Goal: Task Accomplishment & Management: Complete application form

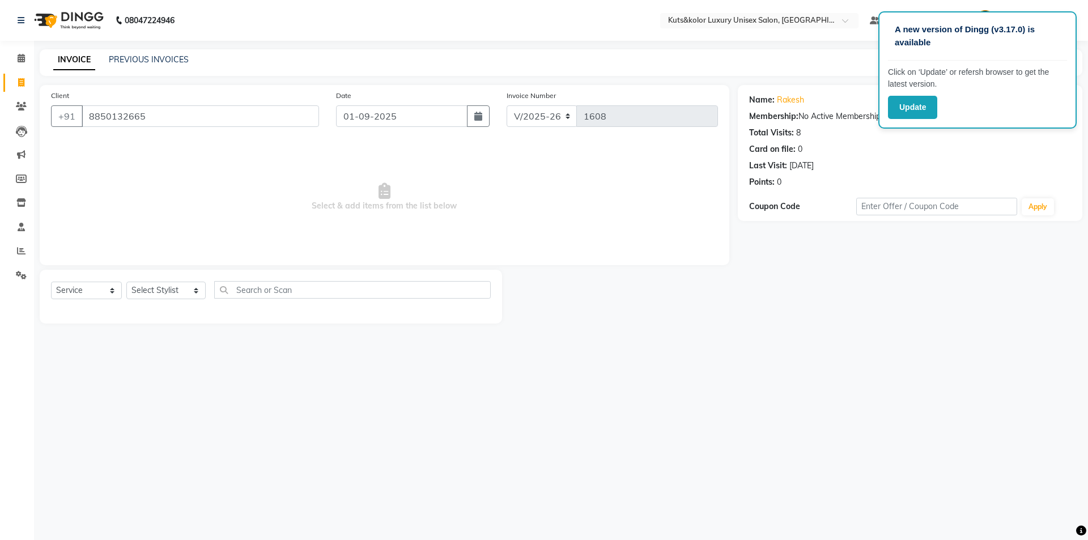
select select "7374"
select select "service"
select select "68550"
click at [126, 282] on select "Select Stylist aman salmani Arti beautiction Jasim Ansari Kavya (nail artist) M…" at bounding box center [165, 291] width 79 height 18
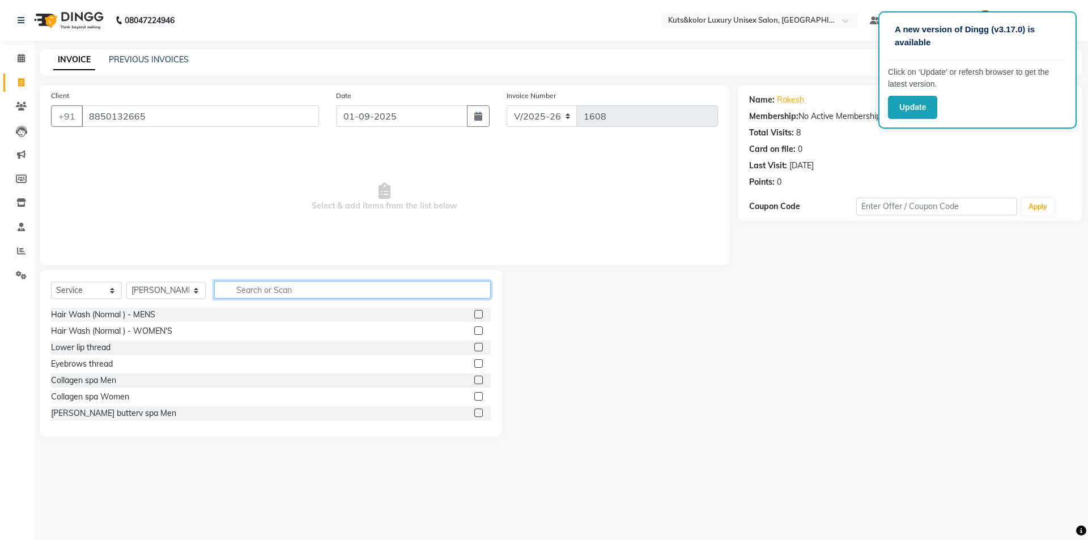
click at [329, 285] on input "text" at bounding box center [352, 290] width 276 height 18
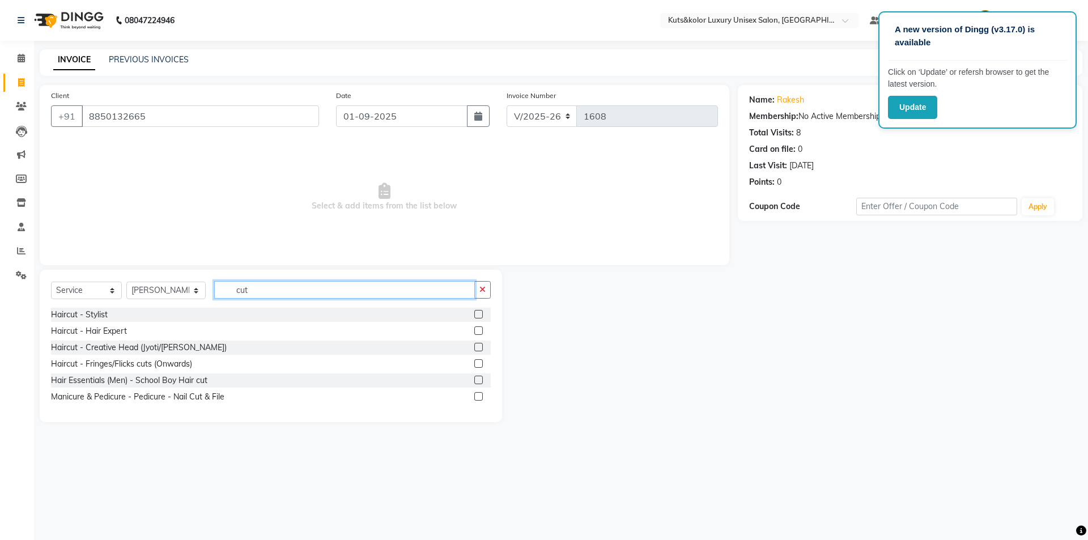
type input "cut"
click at [476, 312] on label at bounding box center [478, 314] width 8 height 8
click at [476, 312] on input "checkbox" at bounding box center [477, 314] width 7 height 7
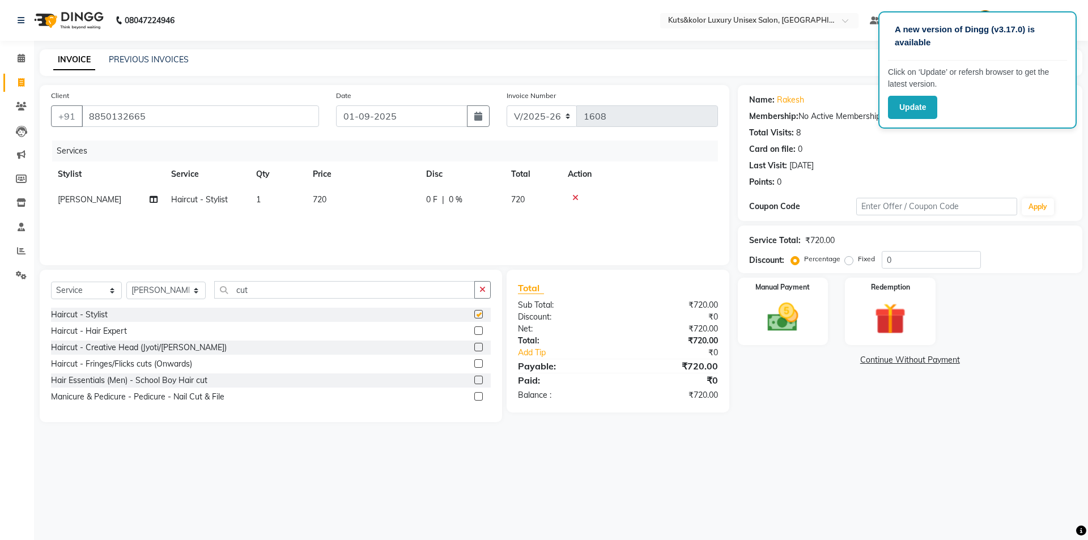
checkbox input "false"
click at [351, 206] on td "720" at bounding box center [362, 199] width 113 height 25
select select "68550"
click at [400, 203] on input "720" at bounding box center [416, 203] width 100 height 18
type input "7"
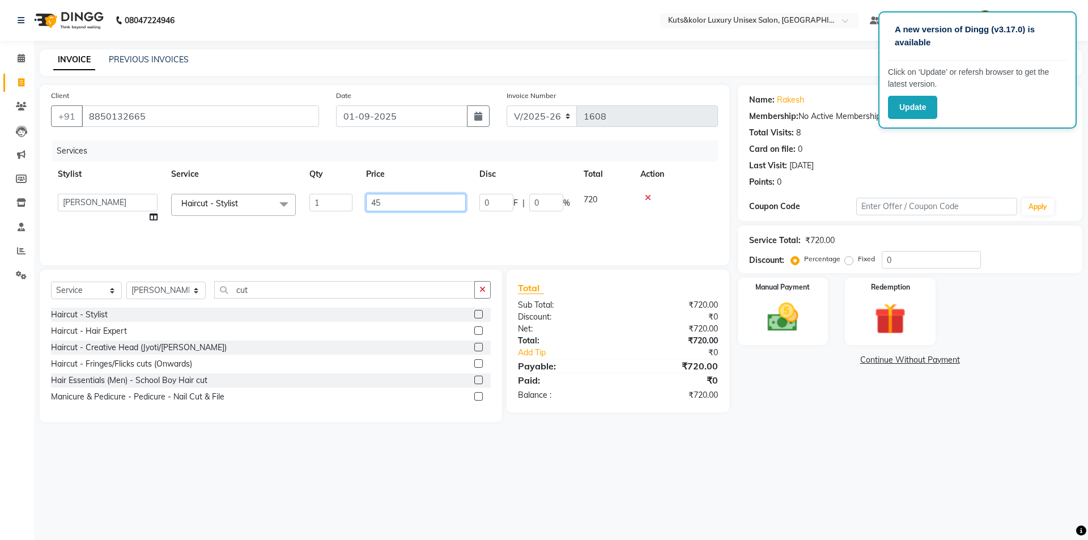
type input "450"
click at [168, 288] on select "Select Stylist aman [PERSON_NAME] beautiction [PERSON_NAME] [PERSON_NAME] (nail…" at bounding box center [165, 291] width 79 height 18
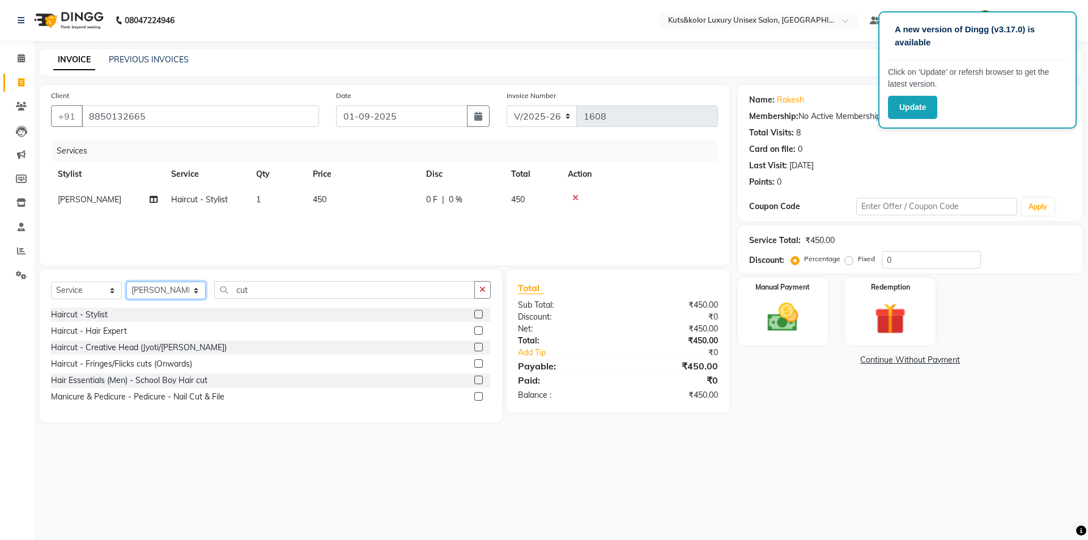
select select "64396"
click at [126, 282] on select "Select Stylist aman [PERSON_NAME] beautiction [PERSON_NAME] [PERSON_NAME] (nail…" at bounding box center [165, 291] width 79 height 18
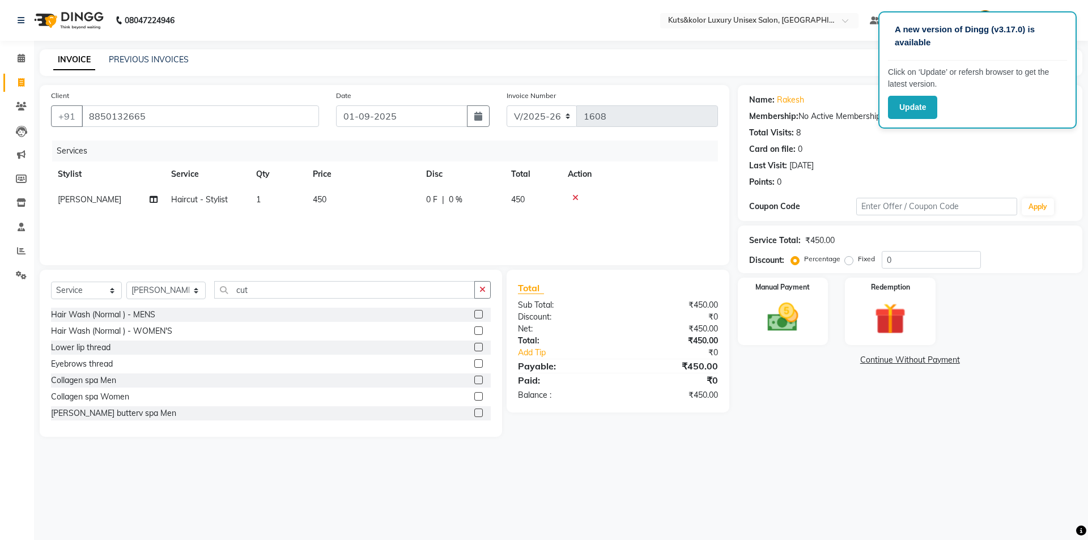
click at [474, 309] on div at bounding box center [482, 315] width 16 height 14
click at [375, 287] on input "cut" at bounding box center [344, 290] width 261 height 18
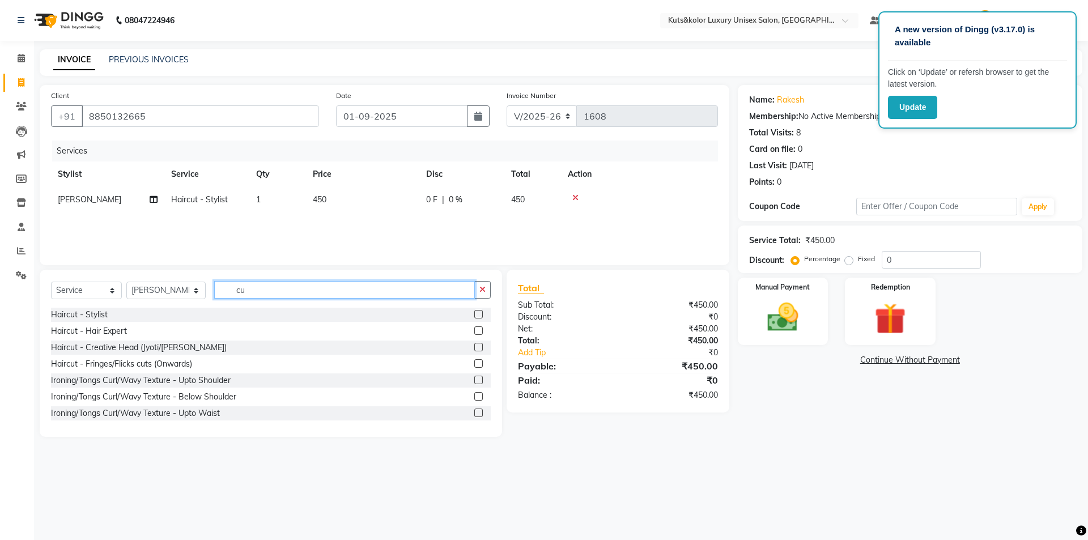
type input "c"
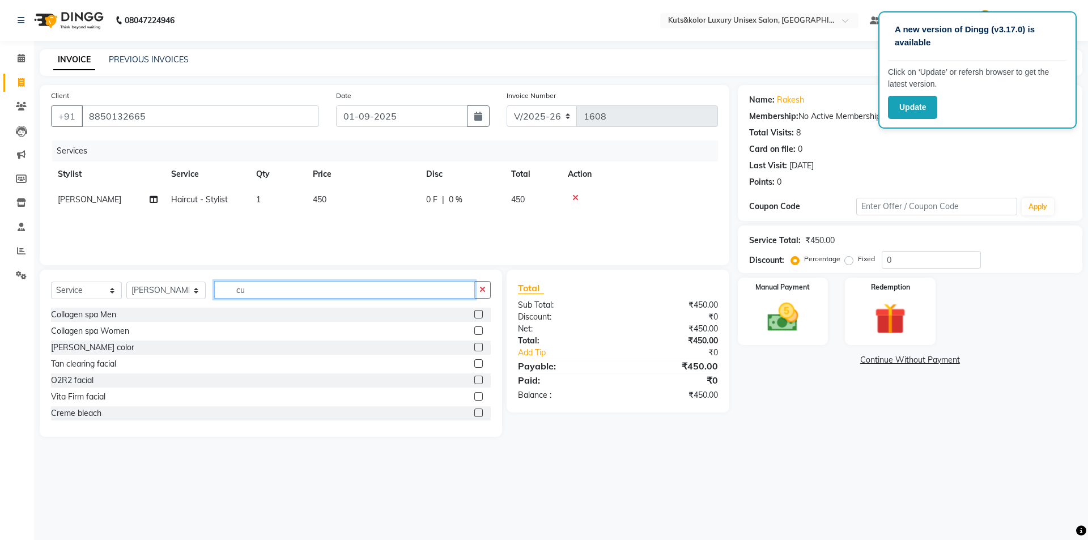
type input "cut"
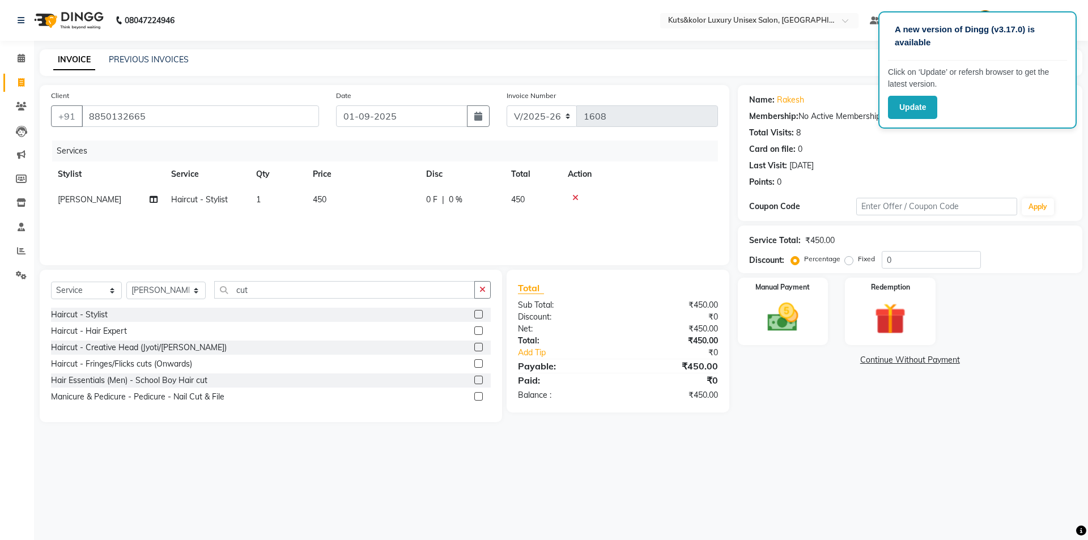
click at [478, 310] on label at bounding box center [478, 314] width 8 height 8
click at [478, 311] on input "checkbox" at bounding box center [477, 314] width 7 height 7
checkbox input "false"
click at [353, 228] on td "720" at bounding box center [362, 224] width 113 height 25
select select "64396"
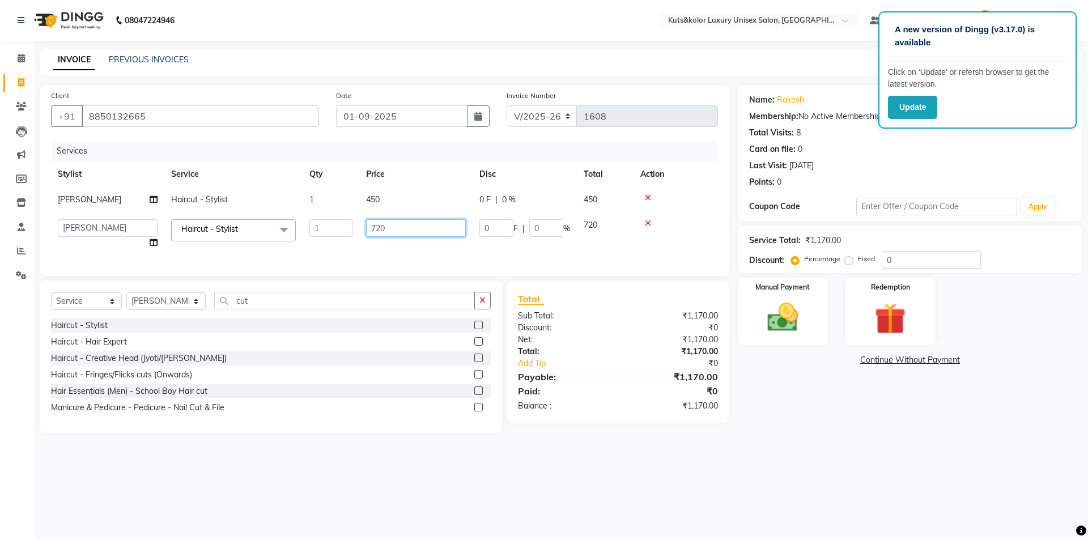
click at [408, 224] on input "720" at bounding box center [416, 228] width 100 height 18
type input "7"
type input "300"
click at [351, 247] on div "Services Stylist Service Qty Price Disc Total Action Ritesh Haircut - Stylist 1…" at bounding box center [384, 202] width 667 height 124
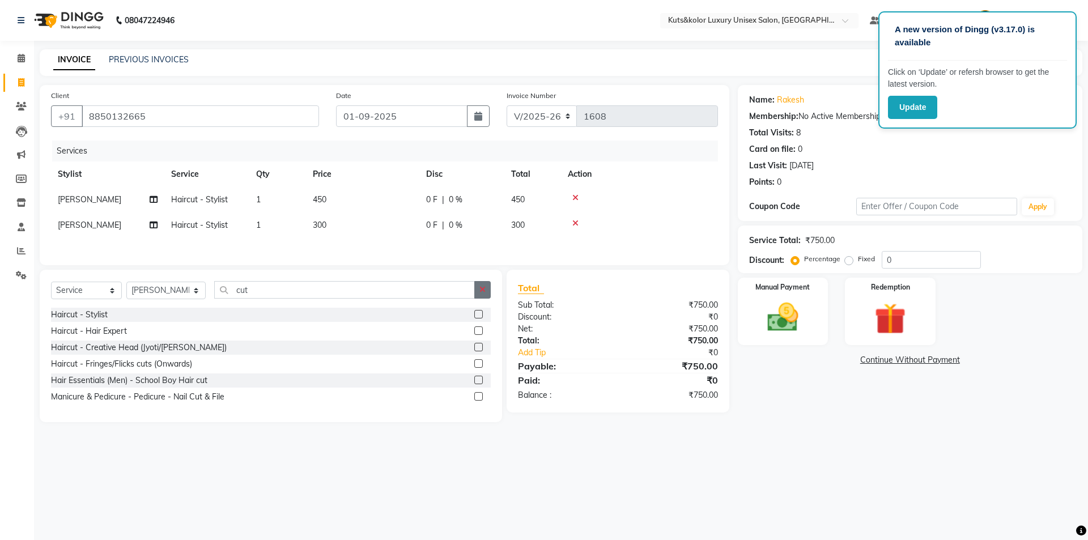
click at [485, 285] on button "button" at bounding box center [482, 290] width 16 height 18
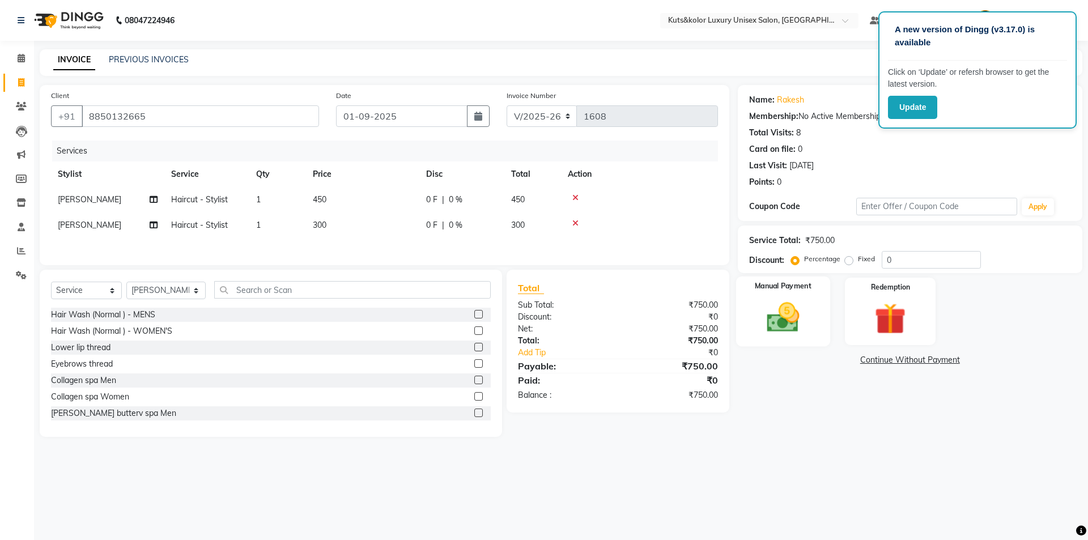
click at [794, 313] on img at bounding box center [782, 317] width 53 height 37
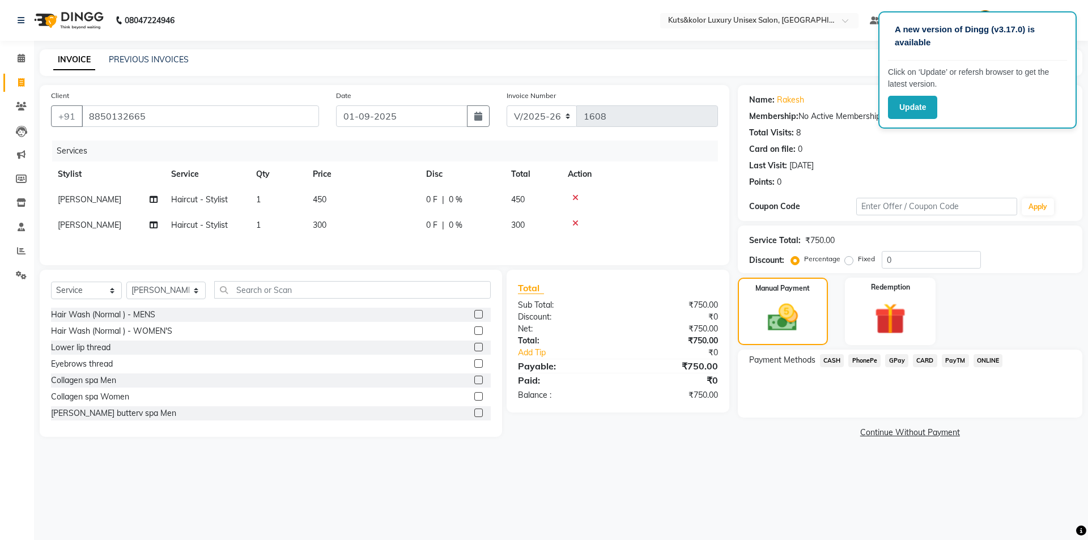
click at [833, 360] on span "CASH" at bounding box center [832, 360] width 24 height 13
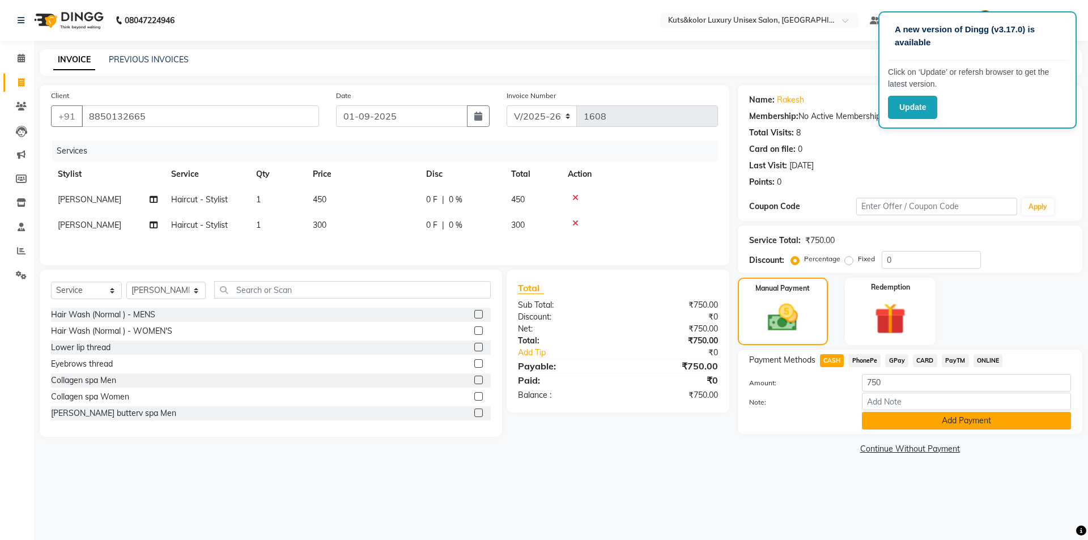
click at [913, 414] on button "Add Payment" at bounding box center [966, 421] width 209 height 18
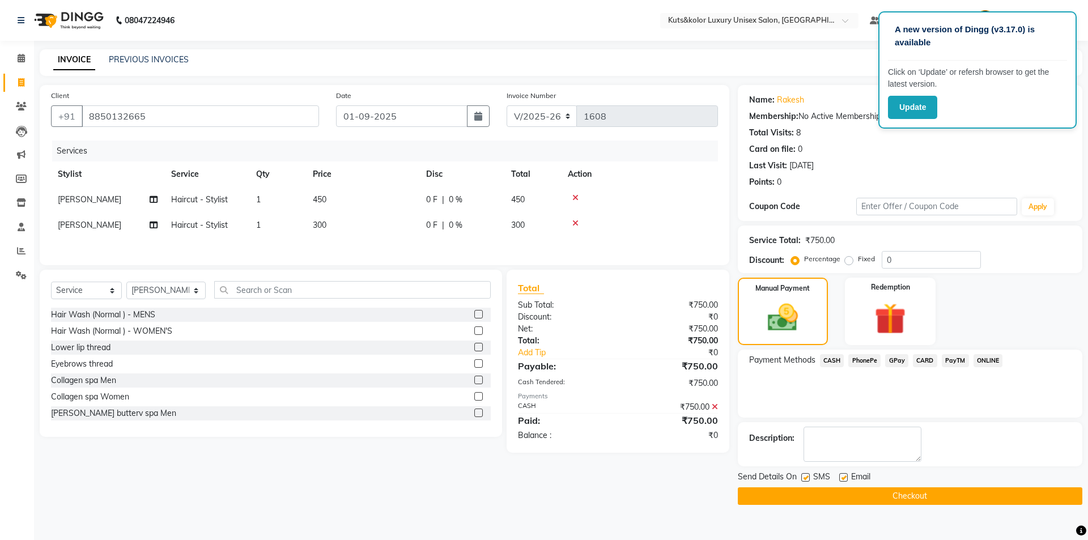
click at [809, 479] on label at bounding box center [805, 477] width 8 height 8
click at [808, 479] on input "checkbox" at bounding box center [804, 477] width 7 height 7
checkbox input "false"
click at [804, 501] on button "Checkout" at bounding box center [910, 496] width 344 height 18
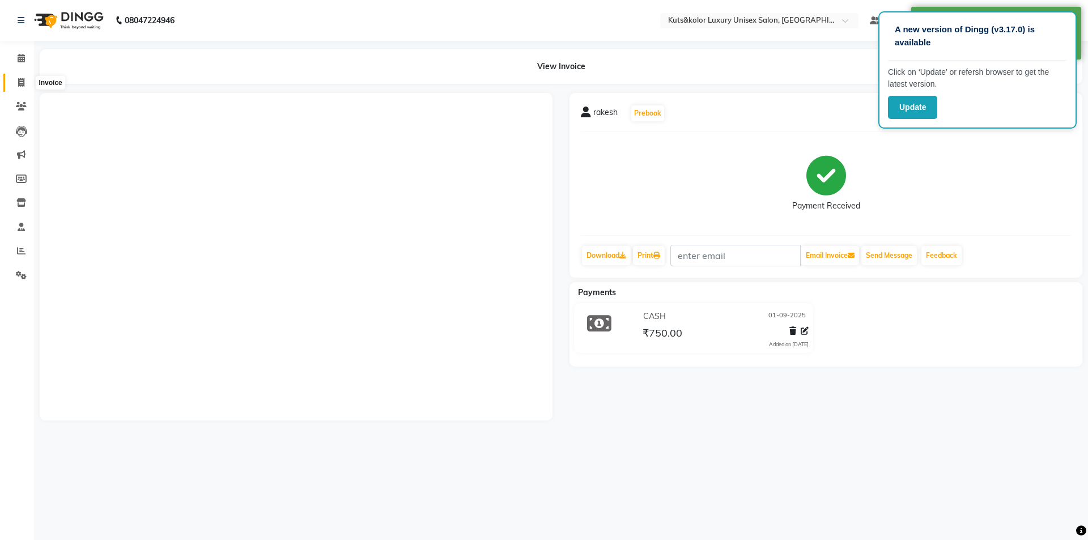
click at [21, 88] on span at bounding box center [21, 82] width 20 height 13
select select "7374"
select select "service"
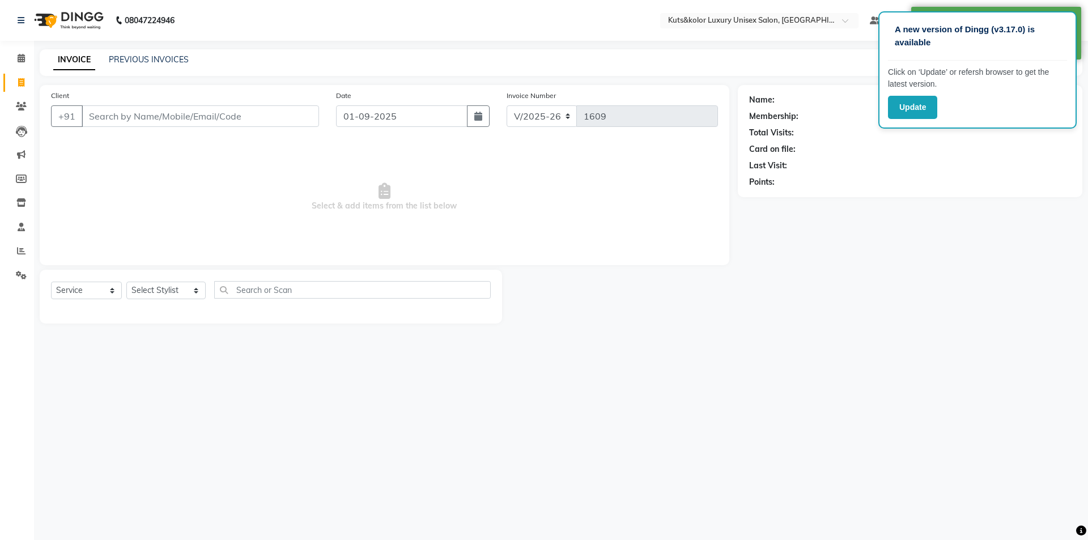
click at [132, 53] on div "INVOICE PREVIOUS INVOICES Create New Save" at bounding box center [561, 62] width 1042 height 27
click at [161, 59] on link "PREVIOUS INVOICES" at bounding box center [149, 59] width 80 height 10
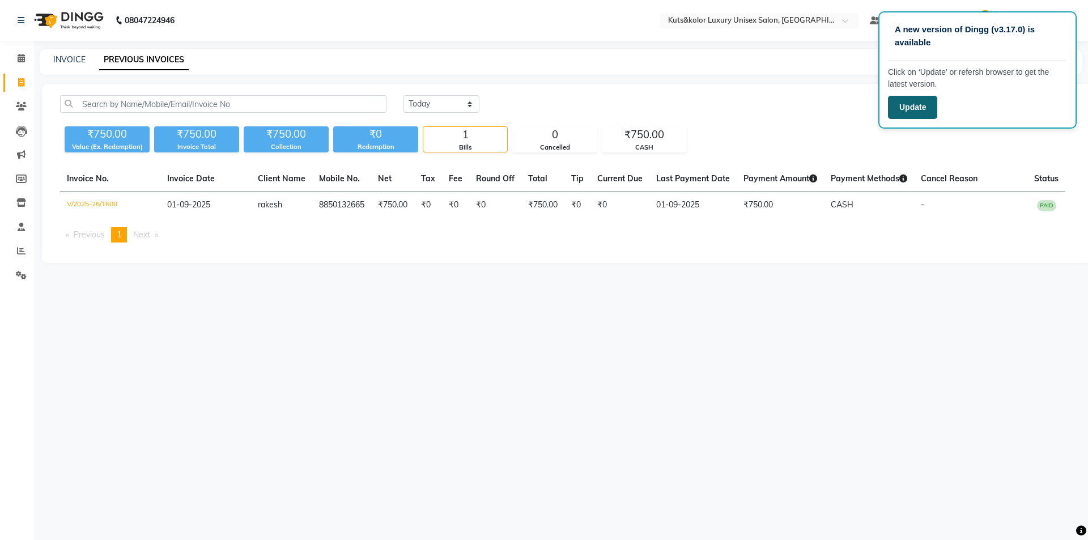
click at [923, 106] on button "Update" at bounding box center [912, 107] width 49 height 23
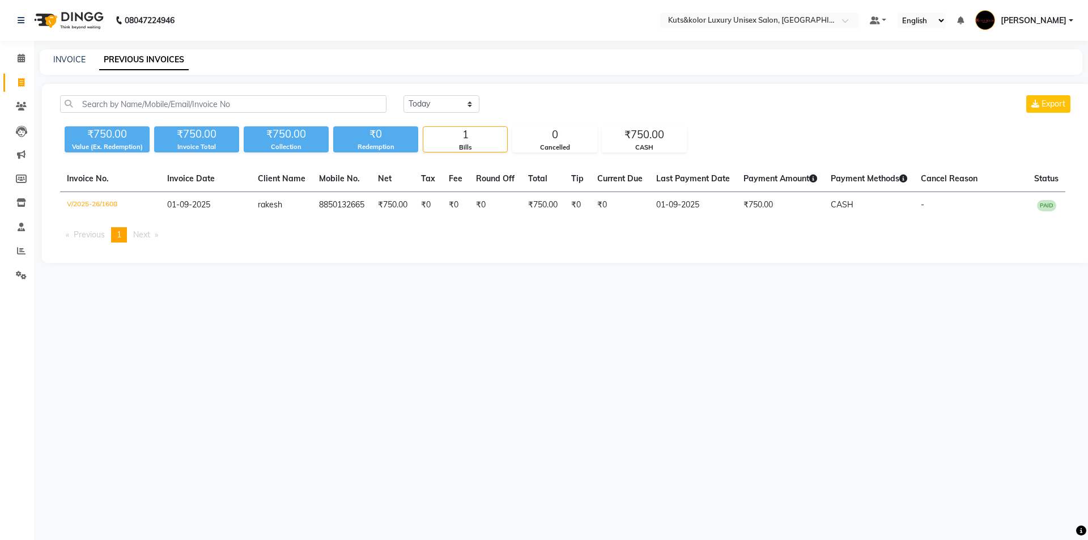
click at [886, 268] on main "INVOICE PREVIOUS INVOICES Today Yesterday Custom Range Export ₹750.00 Value (Ex…" at bounding box center [561, 164] width 1054 height 231
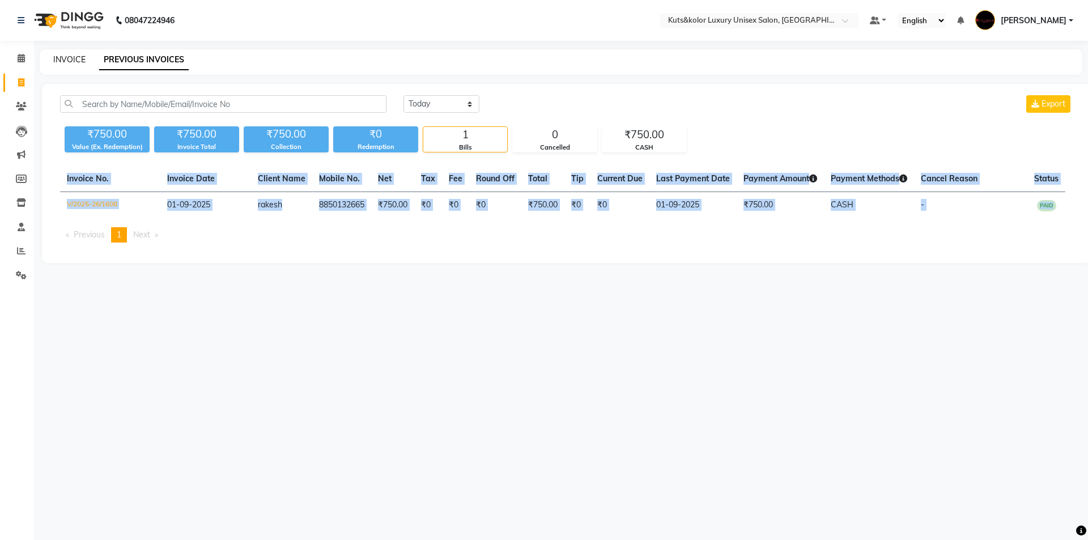
click at [74, 58] on link "INVOICE" at bounding box center [69, 59] width 32 height 10
select select "service"
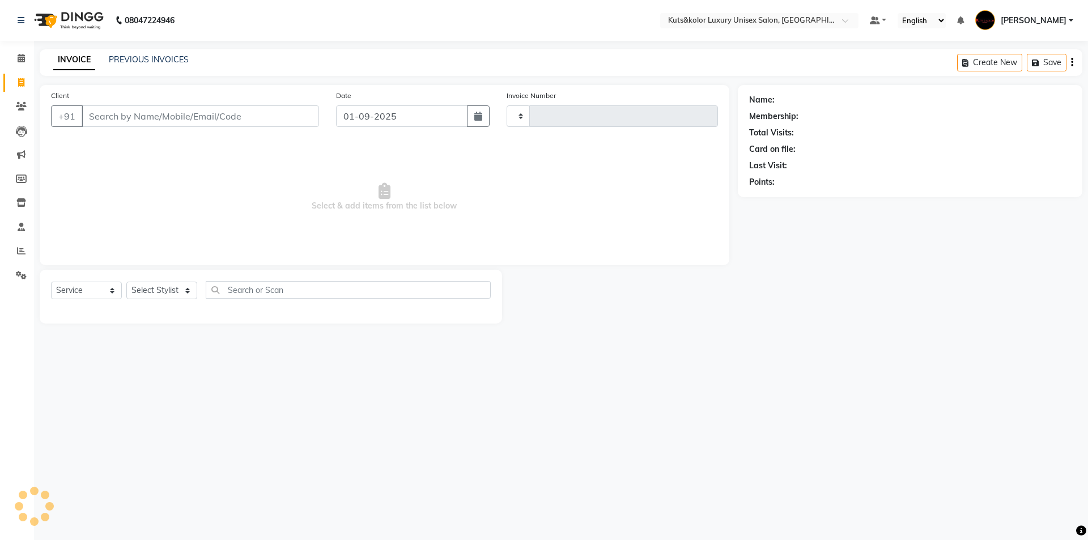
type input "1609"
select select "7374"
click at [231, 116] on input "Client" at bounding box center [200, 116] width 237 height 22
click at [187, 112] on input "Client" at bounding box center [200, 116] width 237 height 22
type input "8128333756"
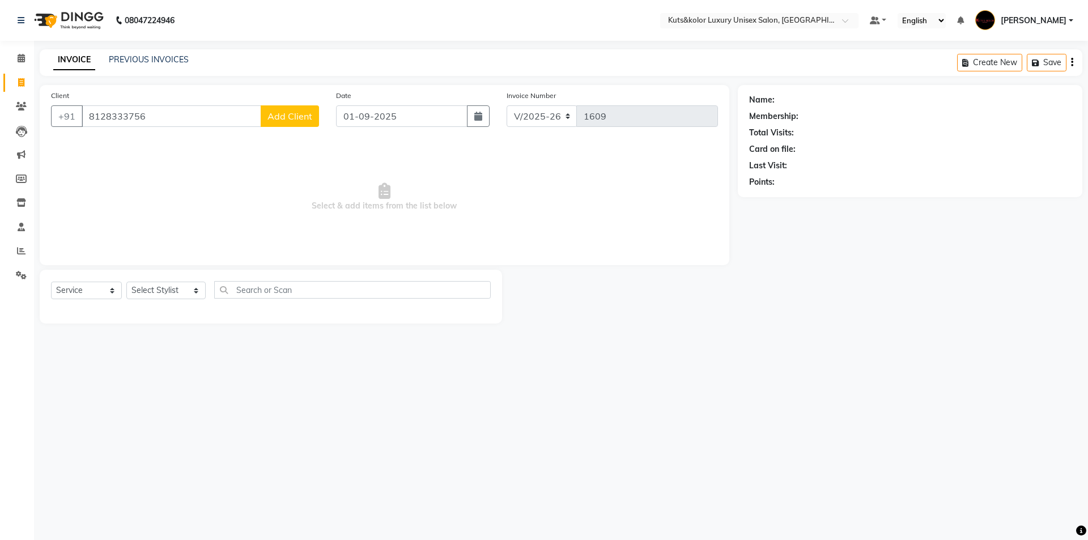
click at [283, 112] on span "Add Client" at bounding box center [289, 115] width 45 height 11
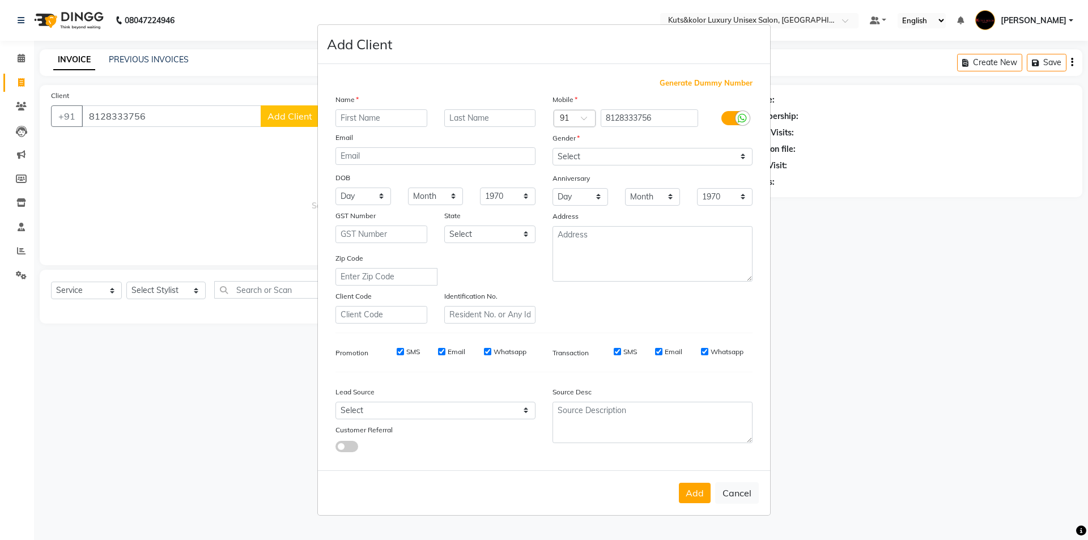
click at [382, 123] on input "text" at bounding box center [381, 118] width 92 height 18
type input "Ashish"
click at [610, 157] on select "Select Male Female Other Prefer Not To Say" at bounding box center [652, 157] width 200 height 18
select select "male"
click at [552, 148] on select "Select Male Female Other Prefer Not To Say" at bounding box center [652, 157] width 200 height 18
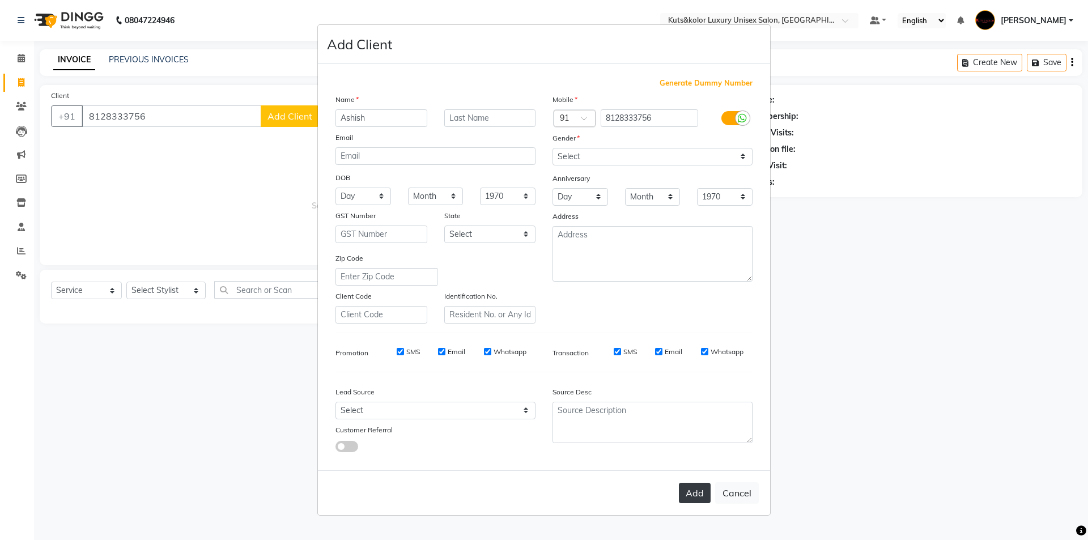
click at [688, 496] on button "Add" at bounding box center [695, 493] width 32 height 20
select select
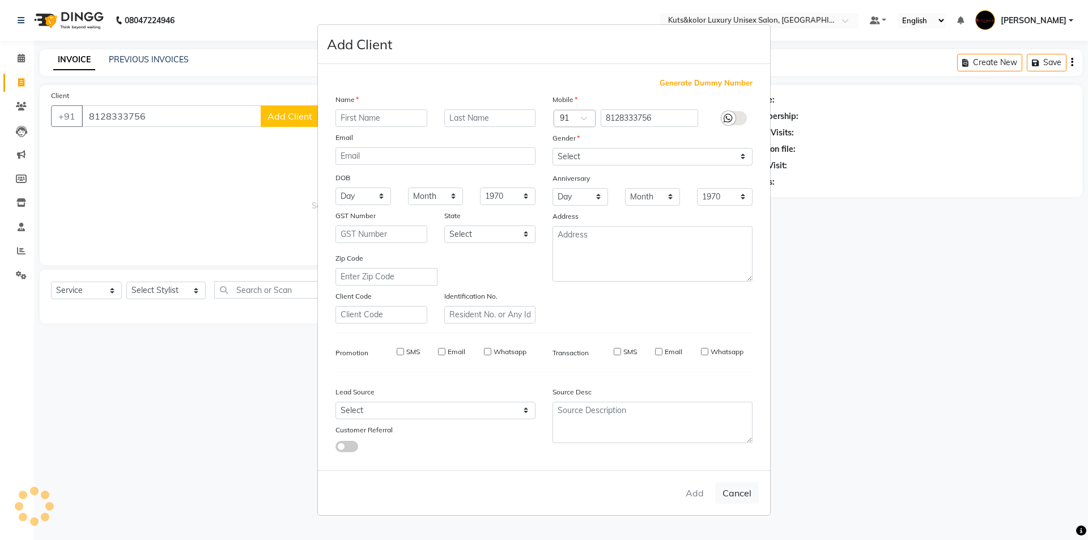
select select
checkbox input "false"
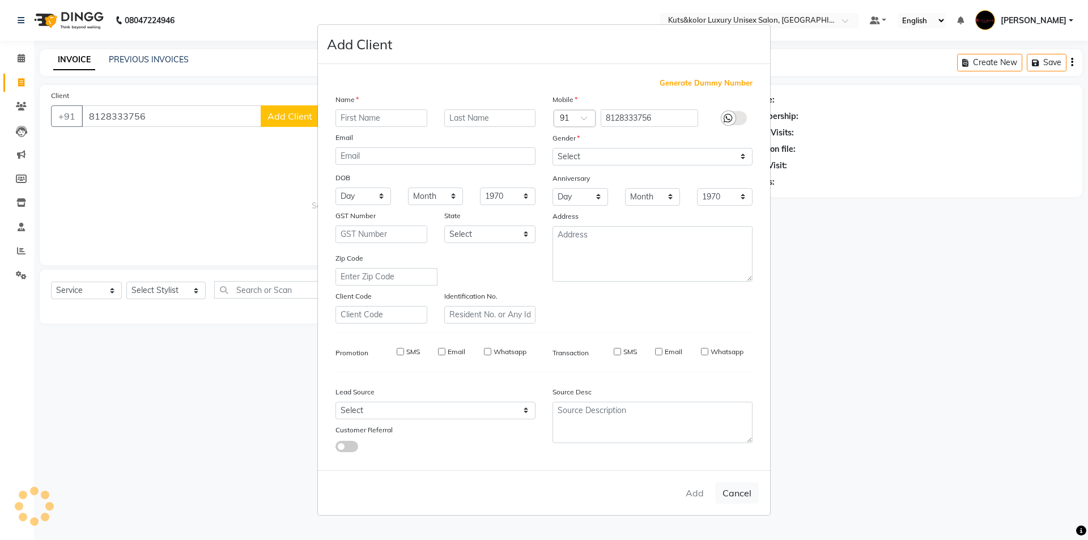
checkbox input "false"
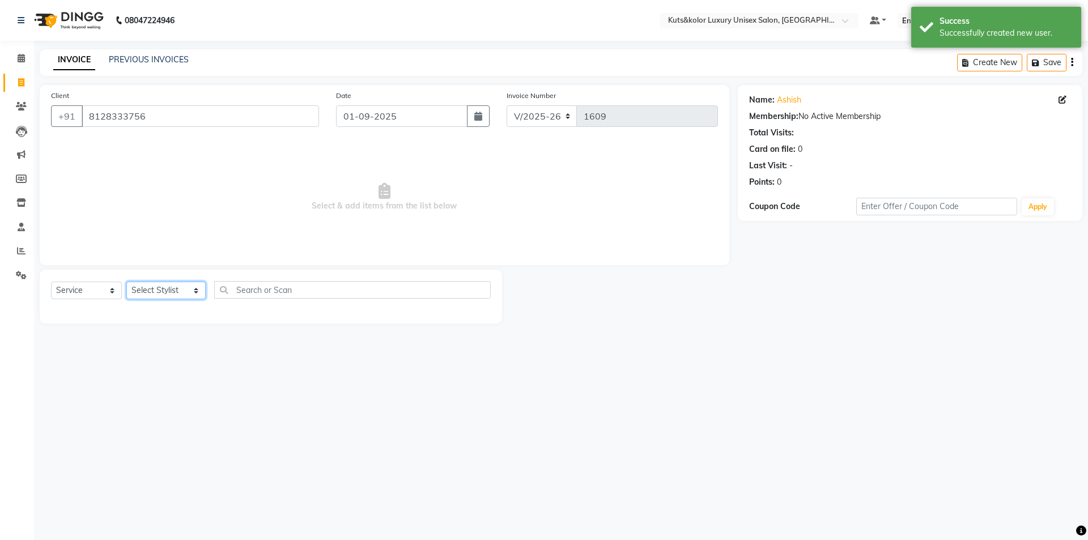
click at [159, 284] on select "Select Stylist aman [PERSON_NAME] beautiction [PERSON_NAME] [PERSON_NAME] (nail…" at bounding box center [165, 291] width 79 height 18
select select "68550"
click at [126, 282] on select "Select Stylist aman [PERSON_NAME] beautiction [PERSON_NAME] [PERSON_NAME] (nail…" at bounding box center [165, 291] width 79 height 18
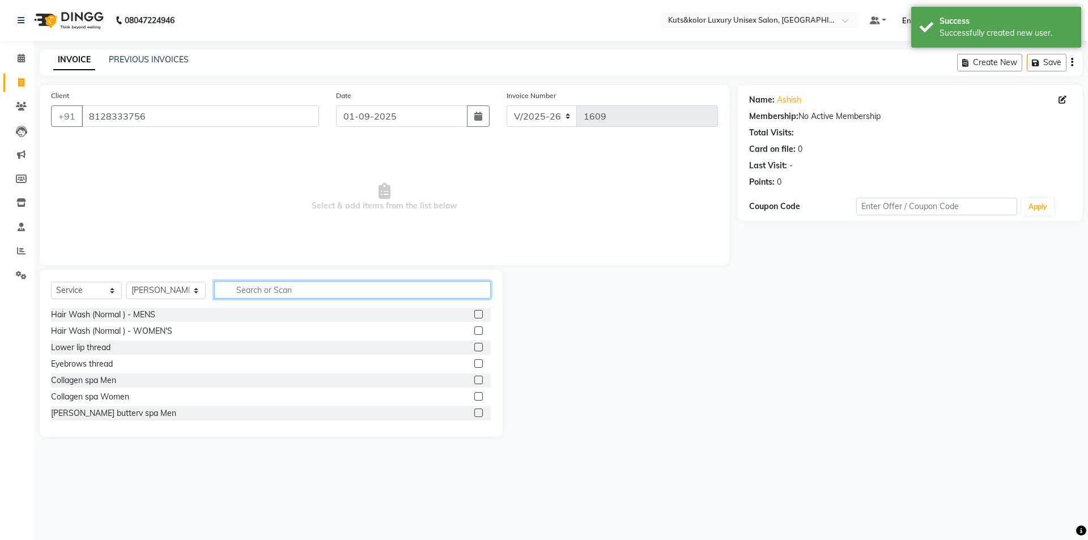
click at [354, 284] on input "text" at bounding box center [352, 290] width 276 height 18
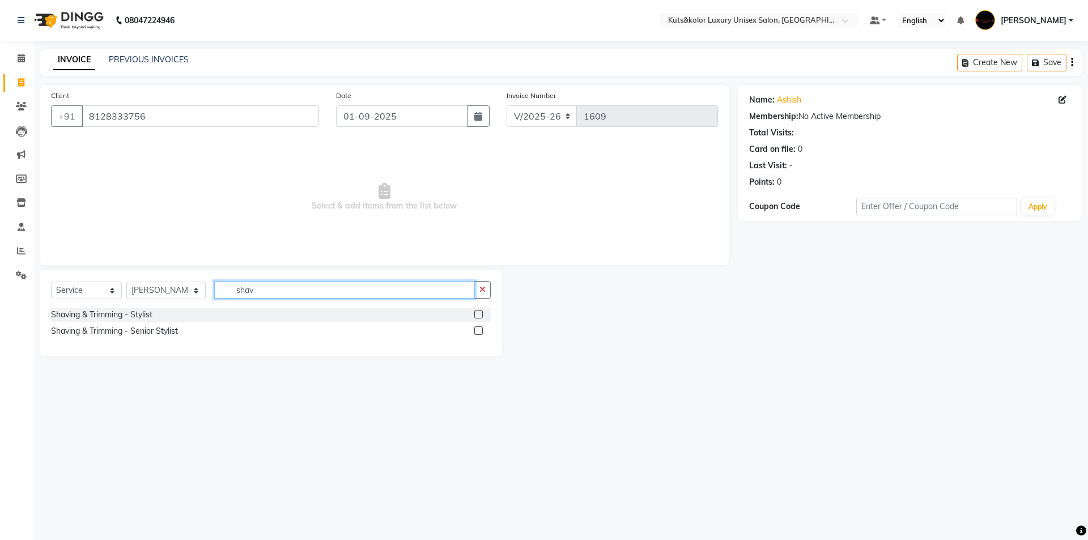
type input "shav"
click at [476, 330] on label at bounding box center [478, 330] width 8 height 8
click at [476, 330] on input "checkbox" at bounding box center [477, 330] width 7 height 7
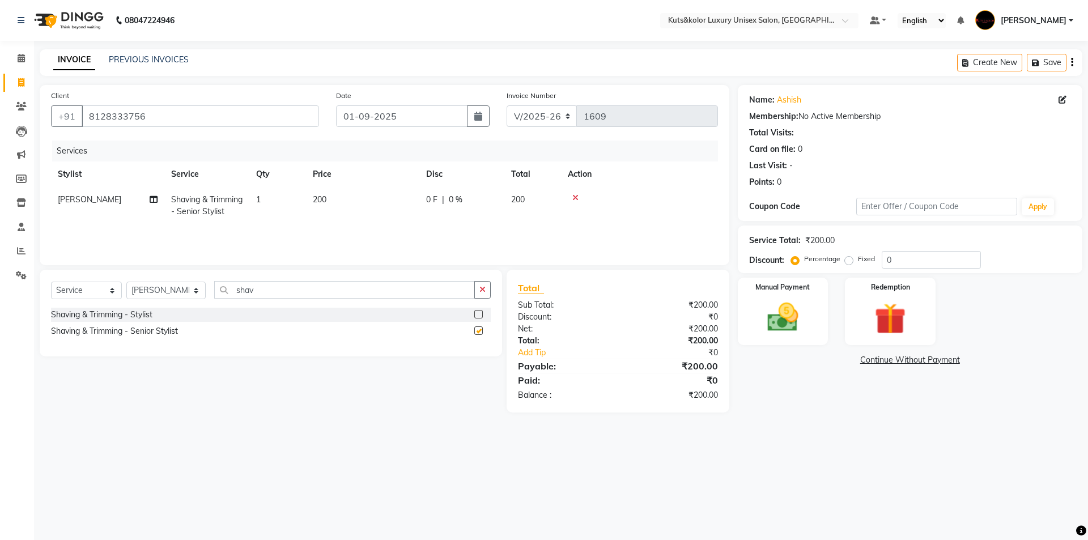
checkbox input "false"
click at [362, 197] on td "200" at bounding box center [362, 205] width 113 height 37
select select "68550"
click at [397, 197] on input "200" at bounding box center [416, 203] width 100 height 18
type input "2"
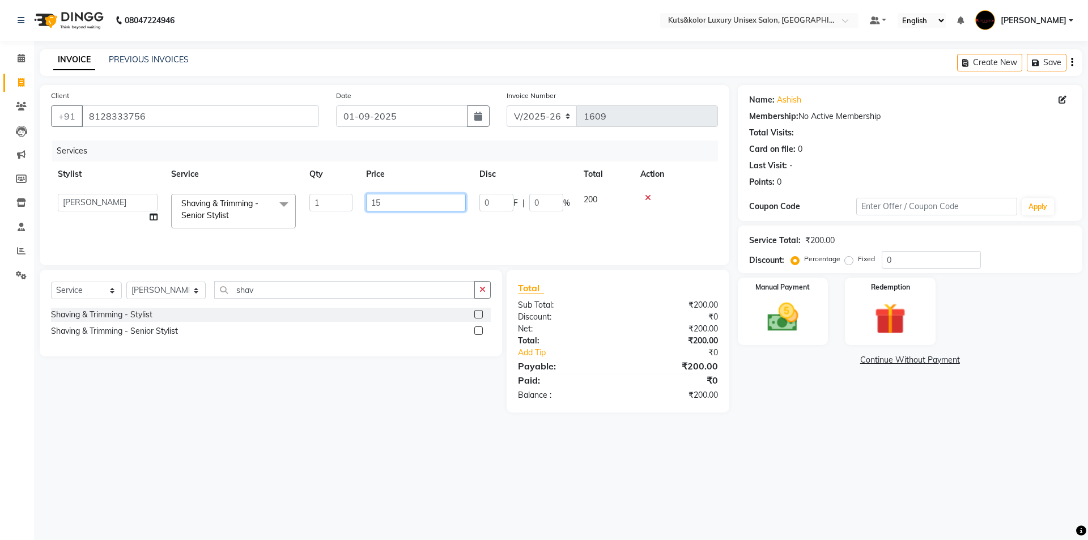
type input "150"
click at [775, 309] on img at bounding box center [782, 317] width 53 height 37
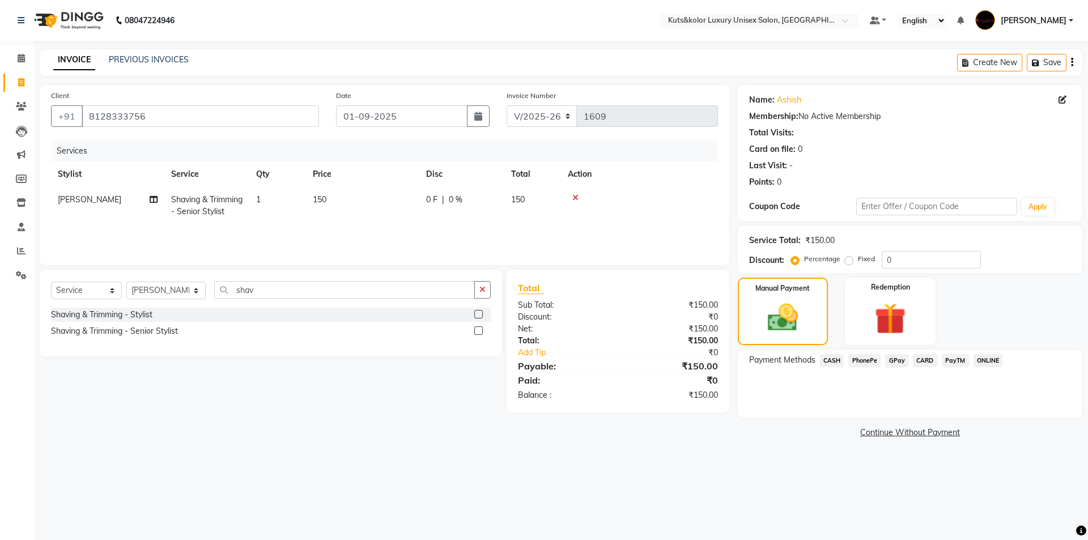
click at [894, 360] on span "GPay" at bounding box center [896, 360] width 23 height 13
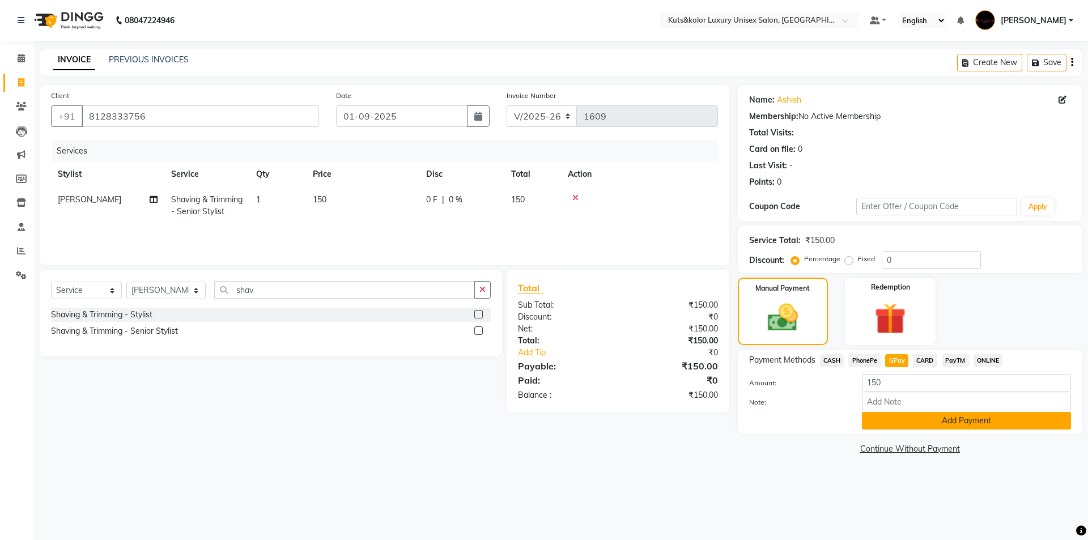
click at [913, 420] on button "Add Payment" at bounding box center [966, 421] width 209 height 18
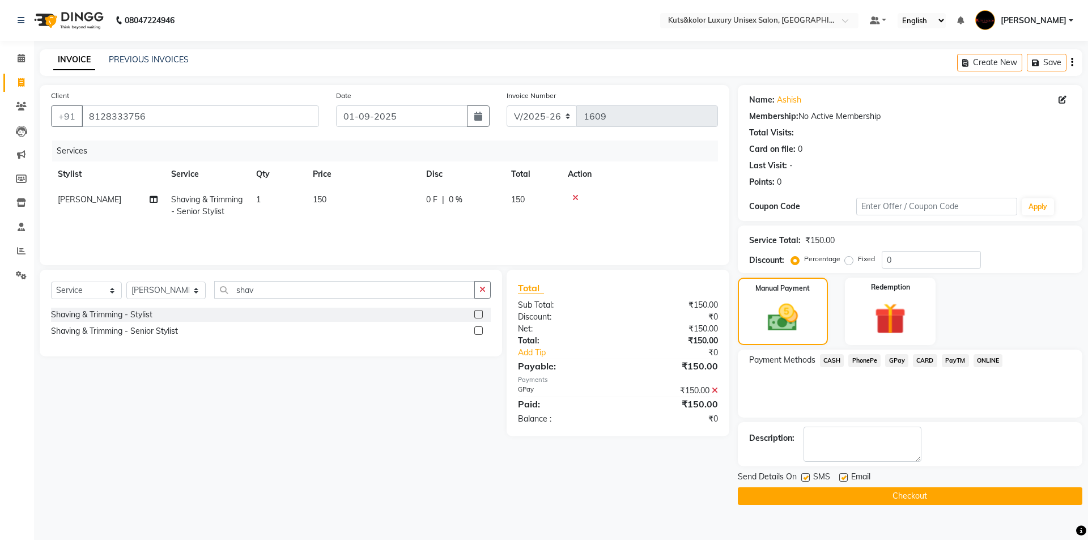
click at [804, 476] on label at bounding box center [805, 477] width 8 height 8
click at [804, 476] on input "checkbox" at bounding box center [804, 477] width 7 height 7
checkbox input "false"
click at [799, 504] on button "Checkout" at bounding box center [910, 496] width 344 height 18
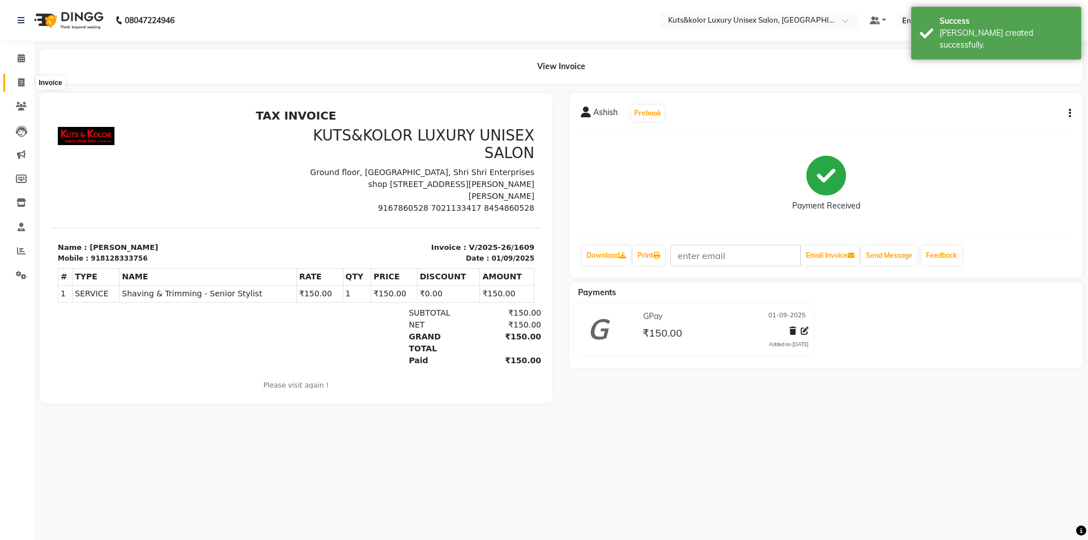
click at [23, 83] on icon at bounding box center [21, 82] width 6 height 8
select select "7374"
select select "service"
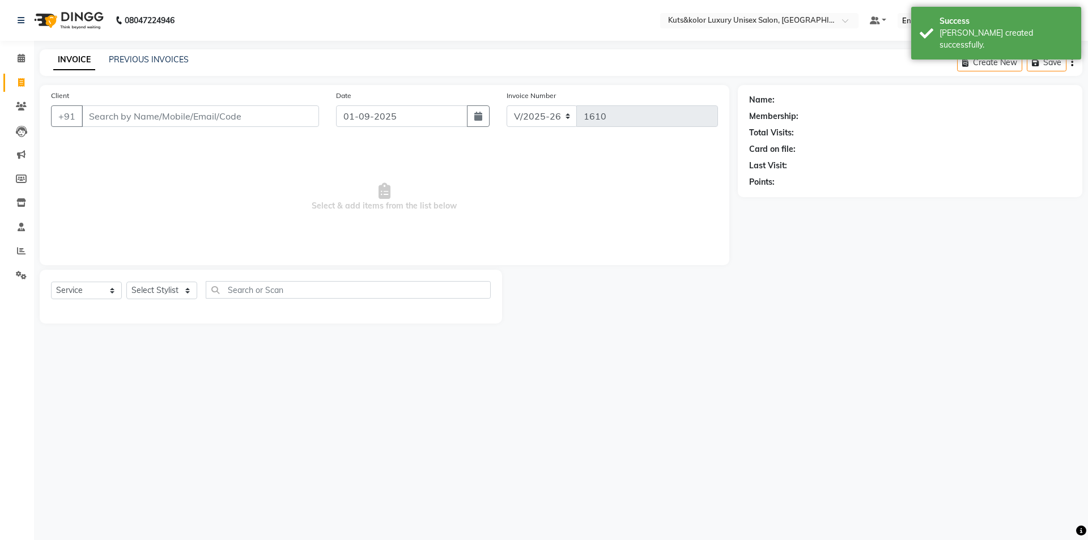
click at [142, 52] on div "INVOICE PREVIOUS INVOICES Create New Save" at bounding box center [561, 62] width 1042 height 27
click at [152, 57] on link "PREVIOUS INVOICES" at bounding box center [149, 59] width 80 height 10
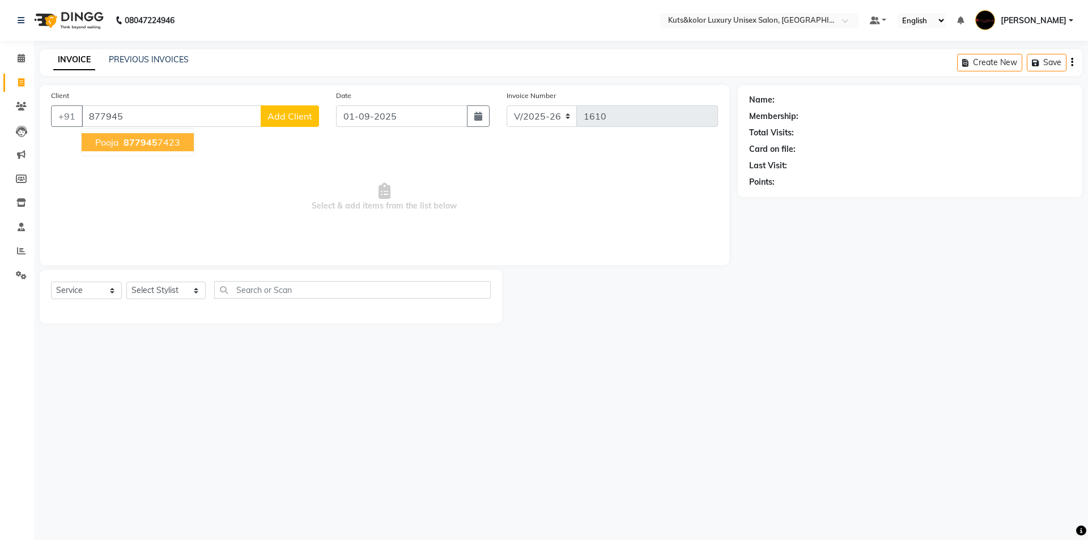
select select "7374"
select select "service"
type input "877945"
click at [22, 60] on icon at bounding box center [21, 58] width 7 height 8
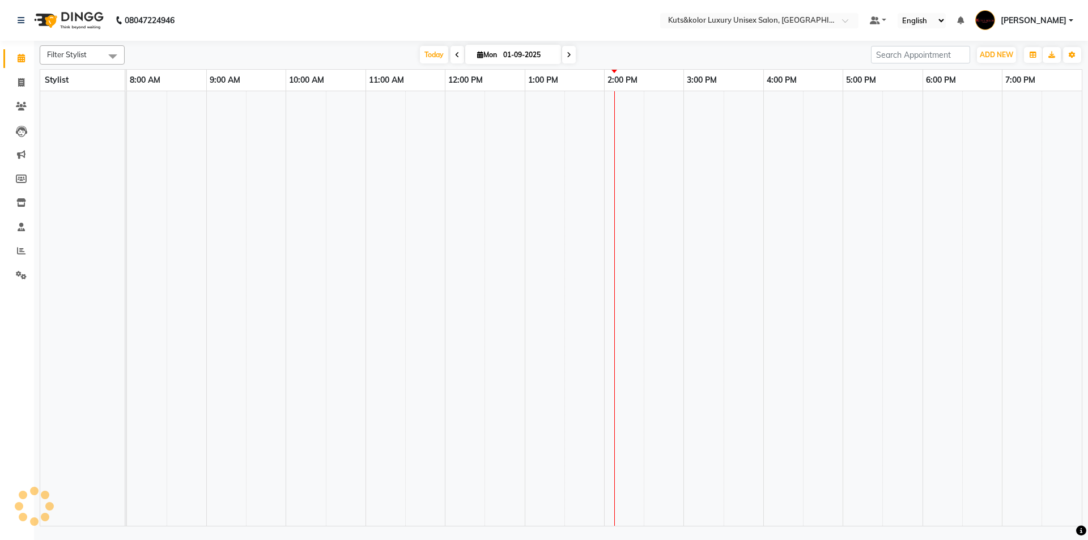
click at [778, 91] on td at bounding box center [783, 308] width 40 height 434
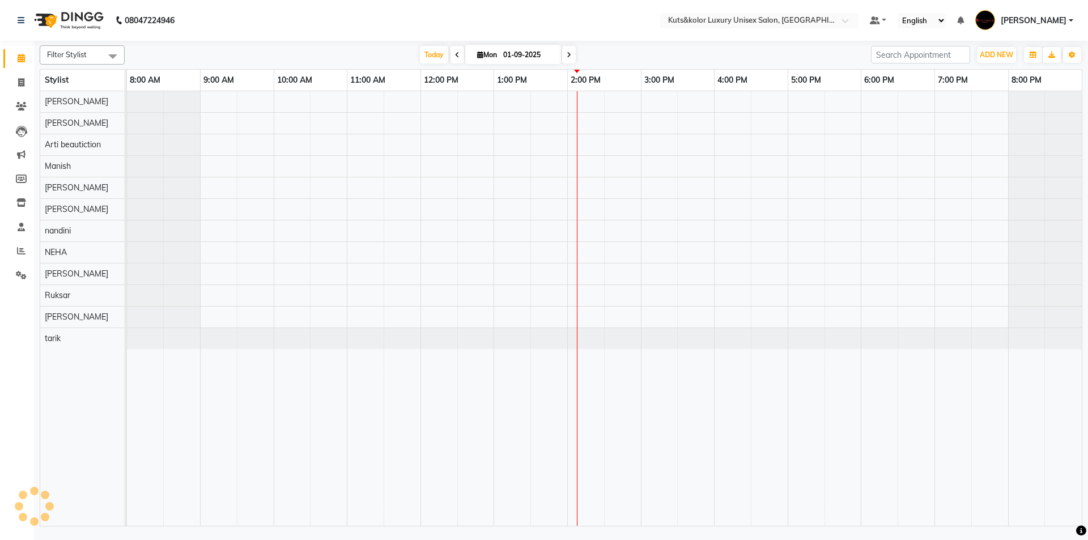
click at [101, 54] on span "Filter Stylist" at bounding box center [82, 54] width 85 height 19
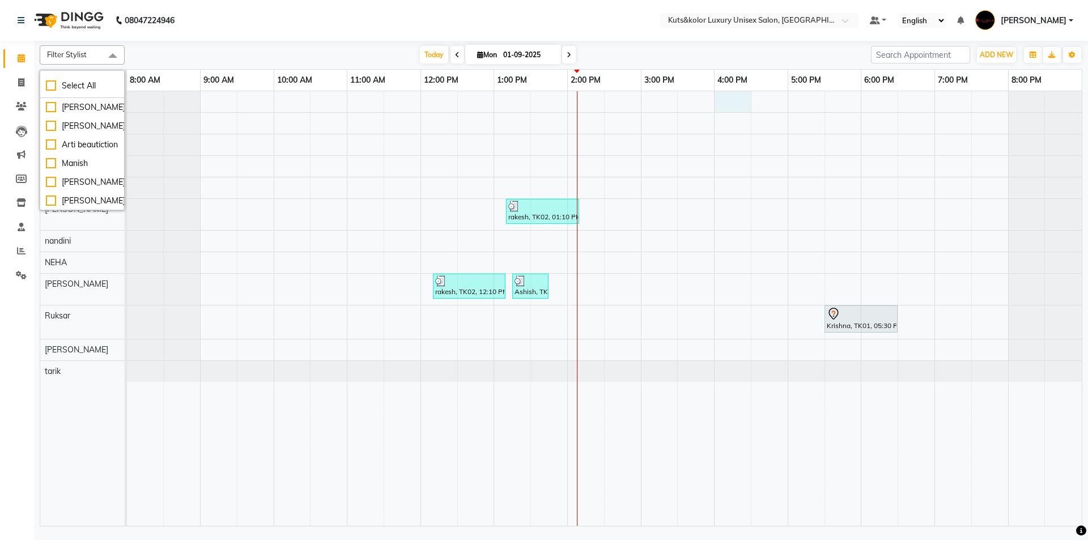
click at [732, 97] on div "rakesh, TK02, 01:10 PM-02:10 PM, Haircut - Stylist rakesh, TK02, 12:10 PM-01:10…" at bounding box center [604, 308] width 954 height 434
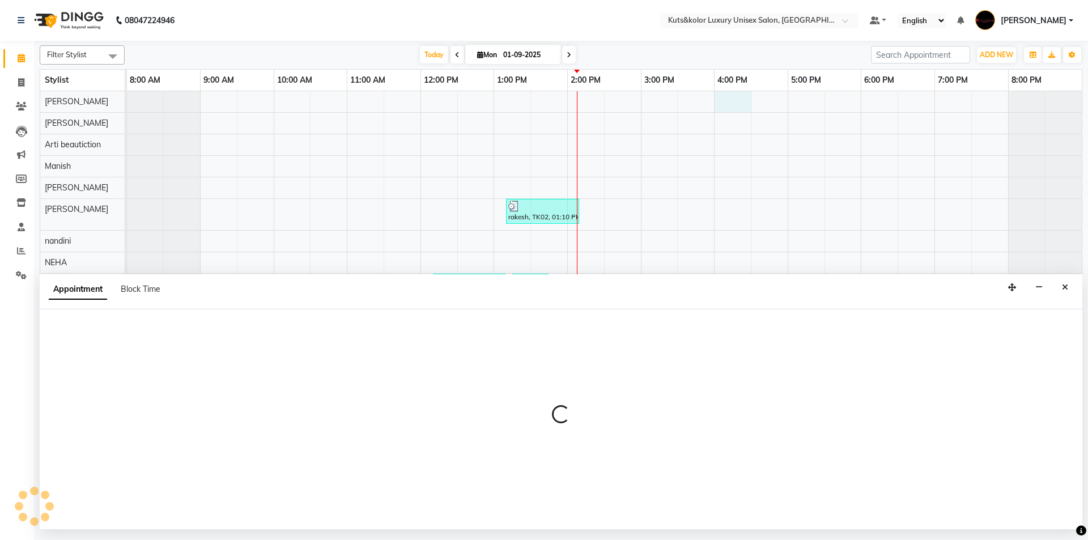
select select "64390"
select select "960"
select select "tentative"
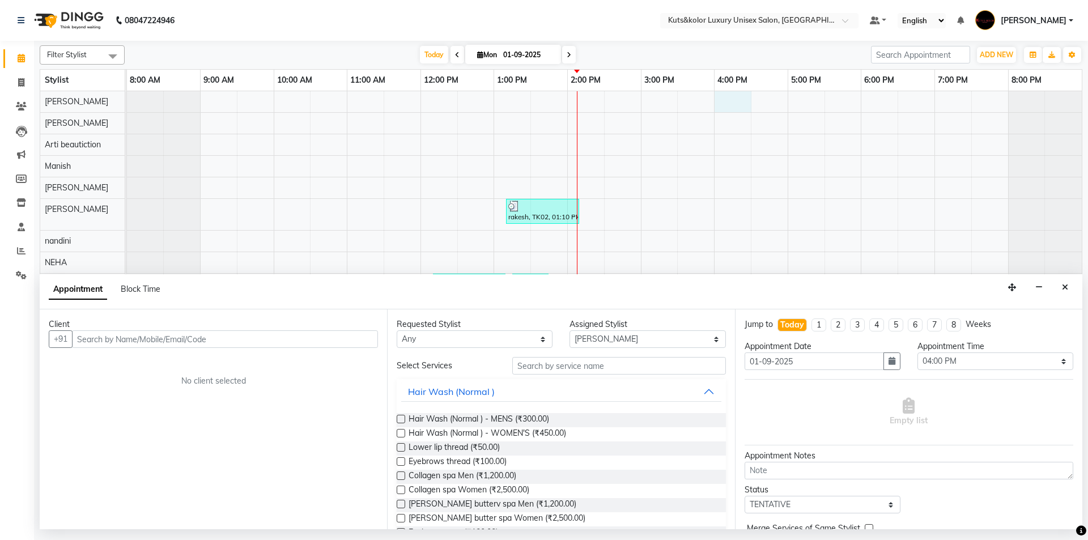
click at [144, 335] on input "text" at bounding box center [225, 339] width 306 height 18
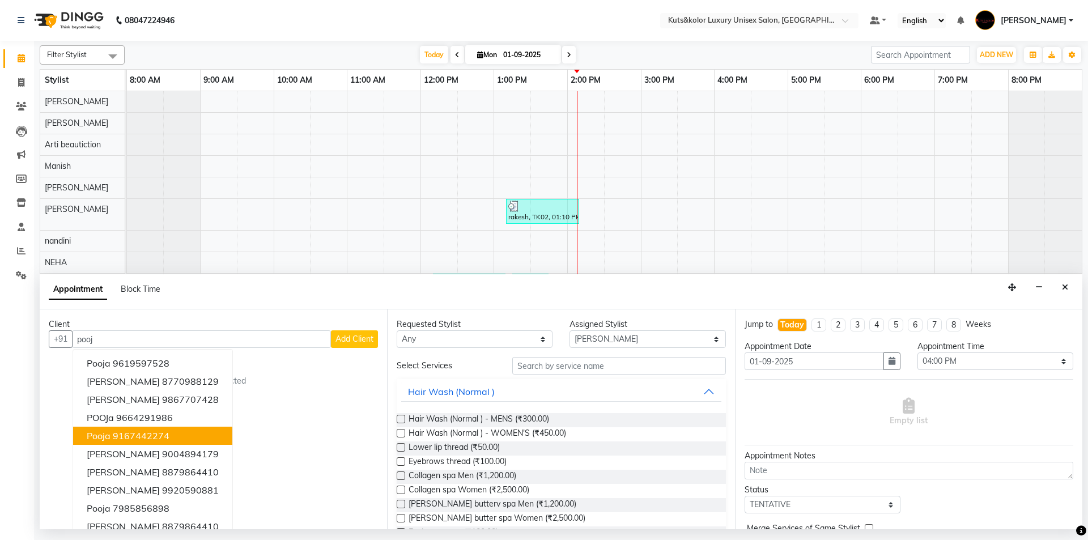
scroll to position [11, 0]
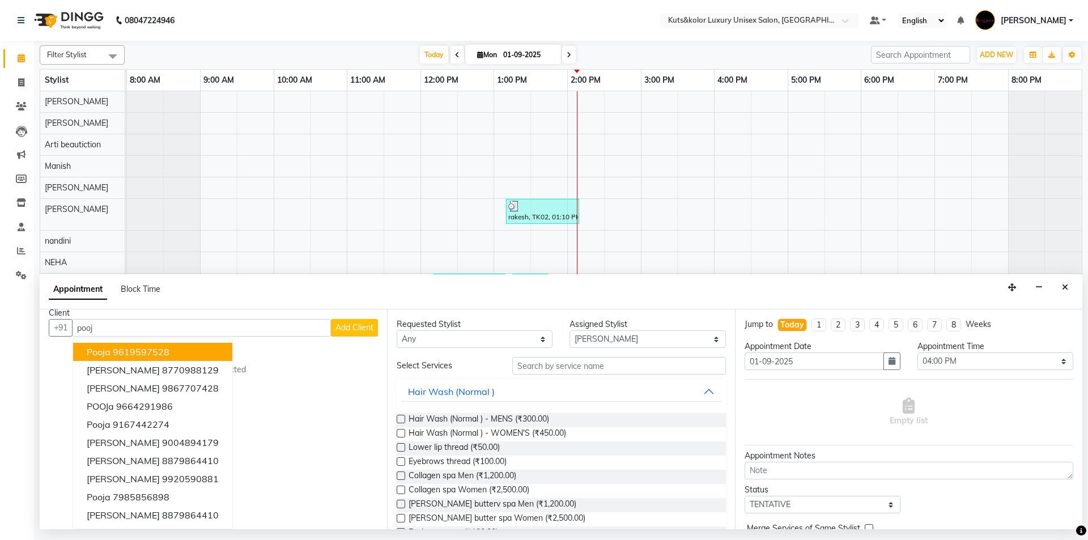
click at [215, 327] on input "pooj" at bounding box center [201, 328] width 259 height 18
type input "p"
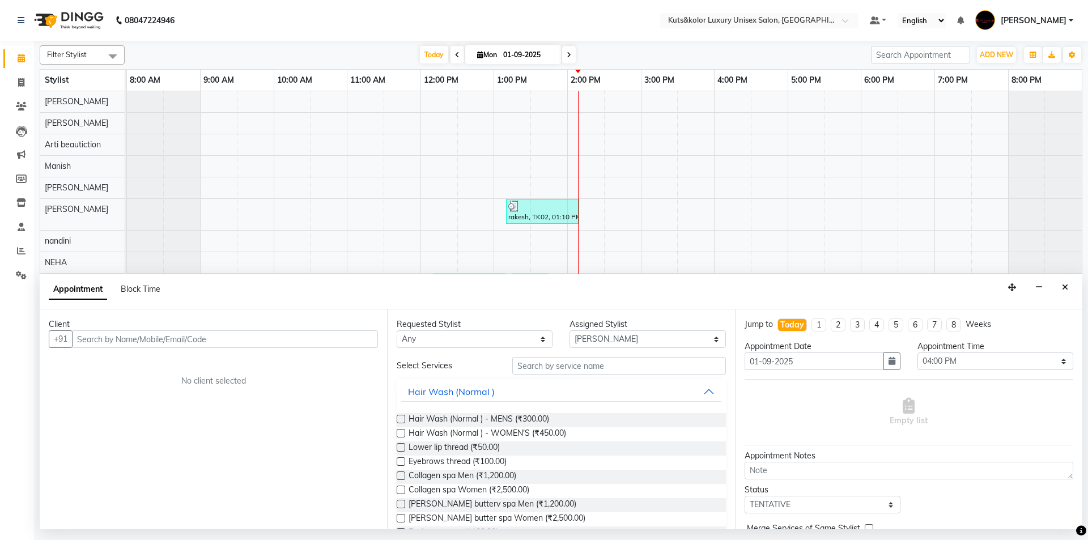
scroll to position [0, 0]
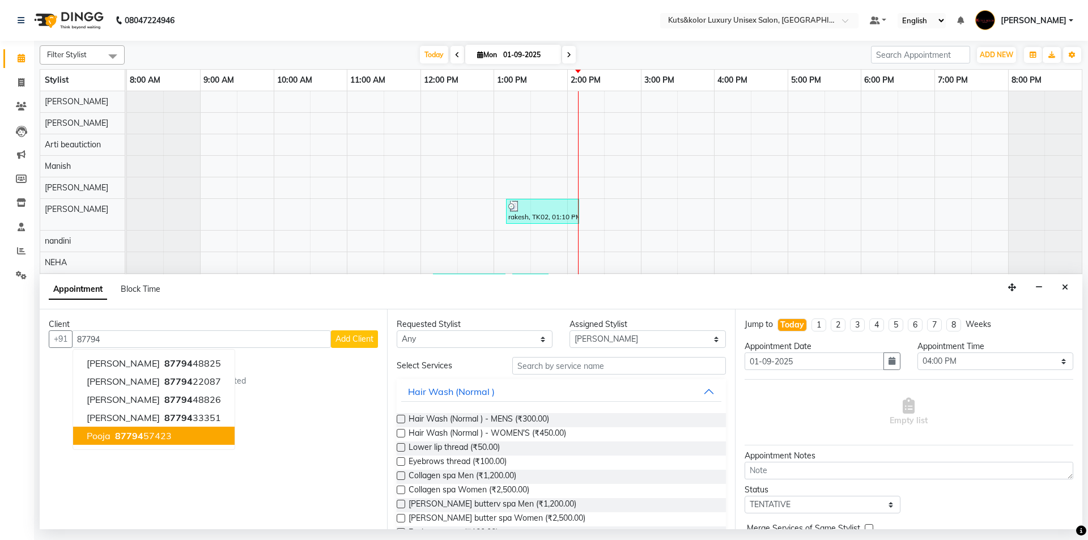
click at [140, 436] on span "87794" at bounding box center [129, 435] width 28 height 11
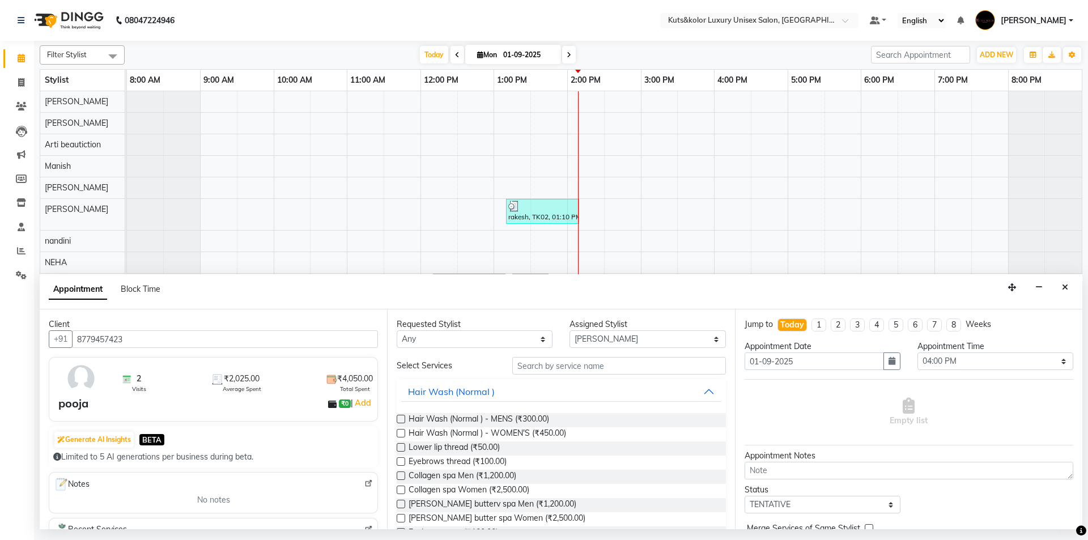
type input "8779457423"
click at [580, 360] on input "text" at bounding box center [619, 366] width 214 height 18
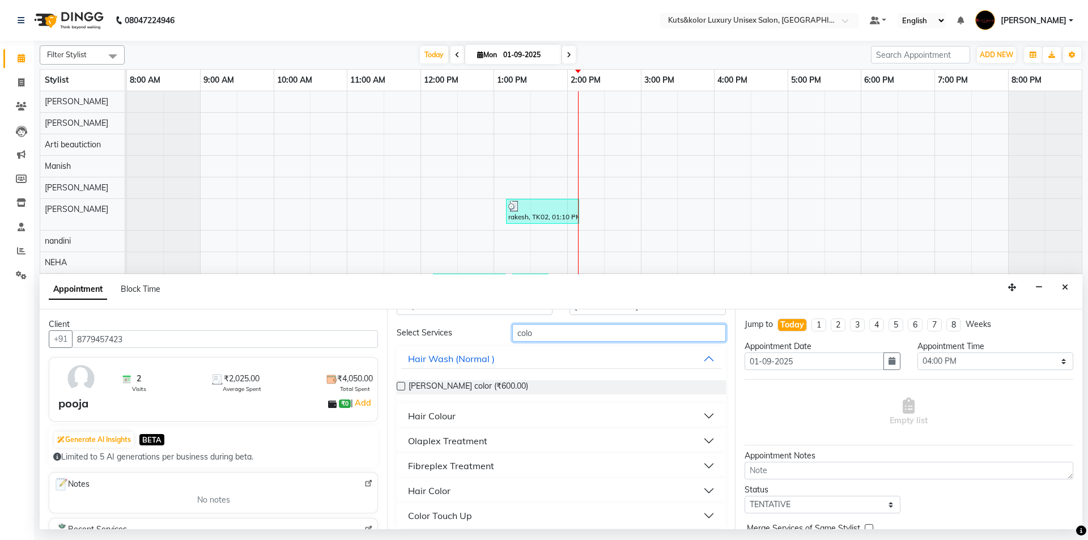
scroll to position [41, 0]
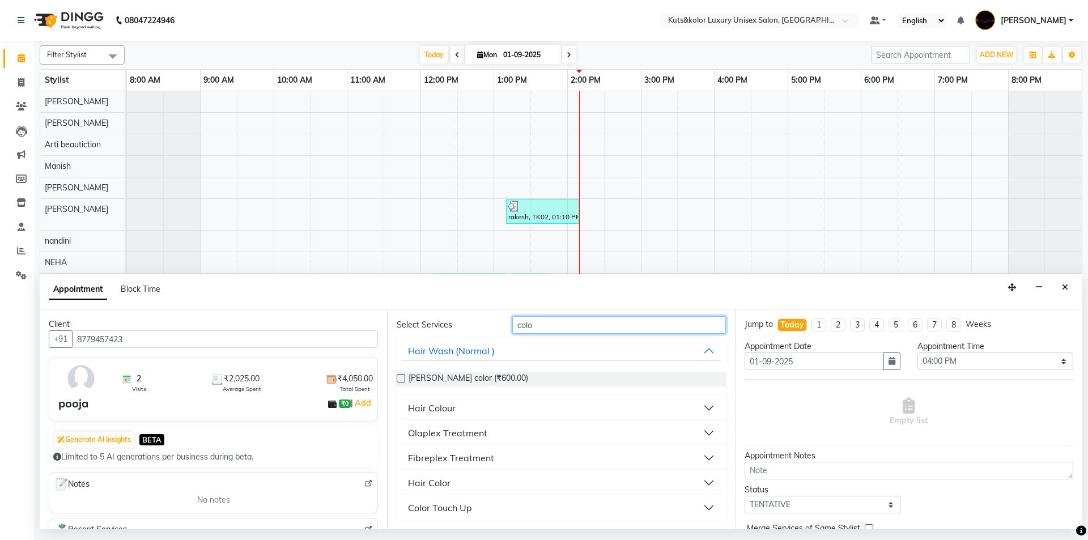
type input "colo"
click at [698, 401] on button "Hair Colour" at bounding box center [560, 408] width 319 height 20
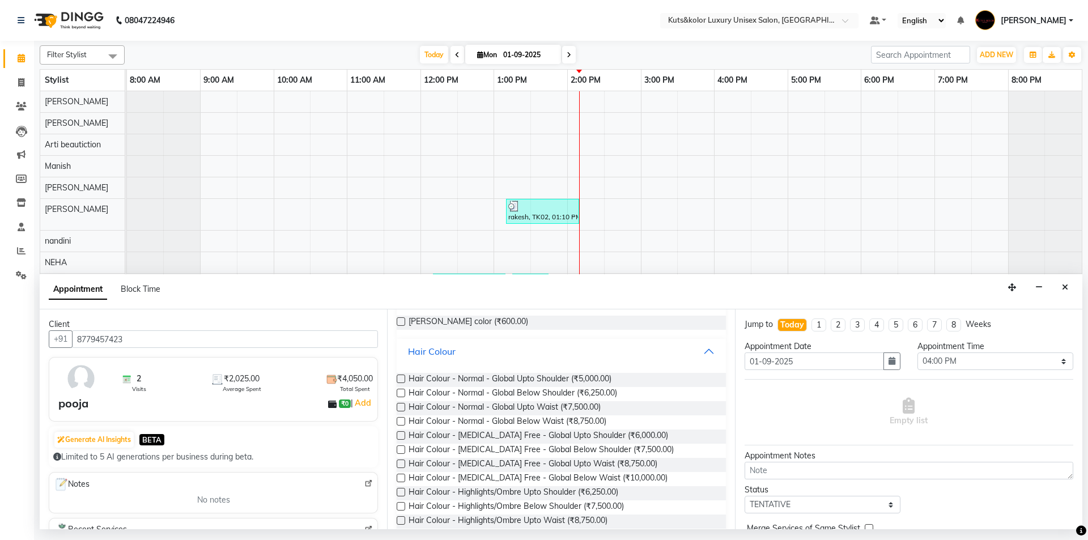
scroll to position [154, 0]
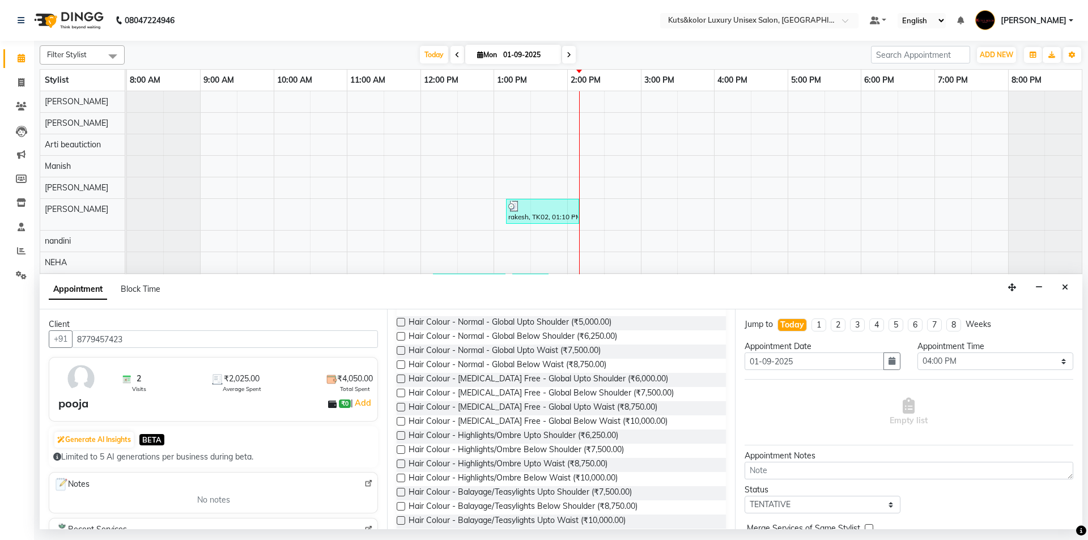
click at [399, 493] on label at bounding box center [401, 492] width 8 height 8
click at [399, 493] on input "checkbox" at bounding box center [400, 492] width 7 height 7
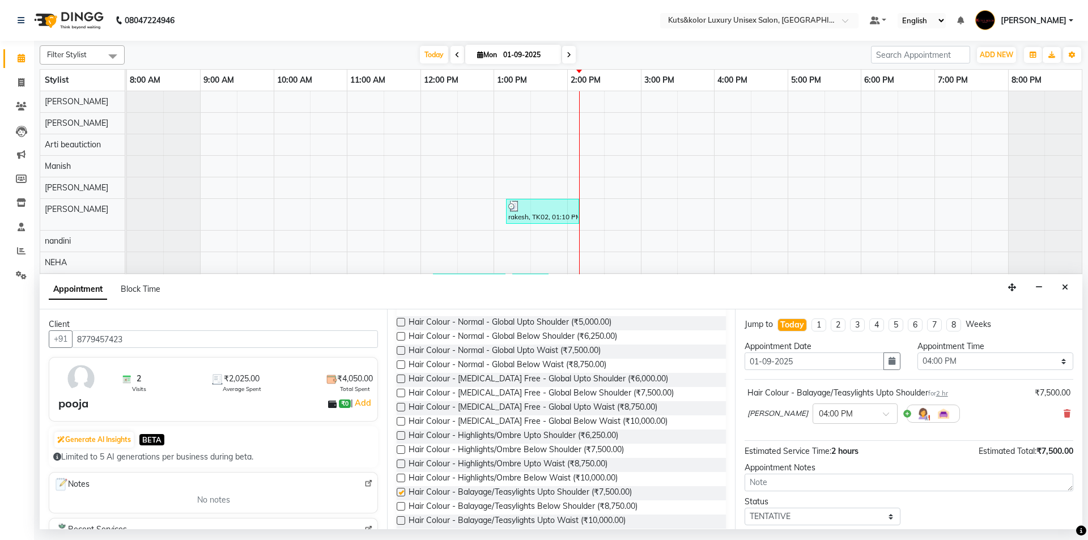
checkbox input "false"
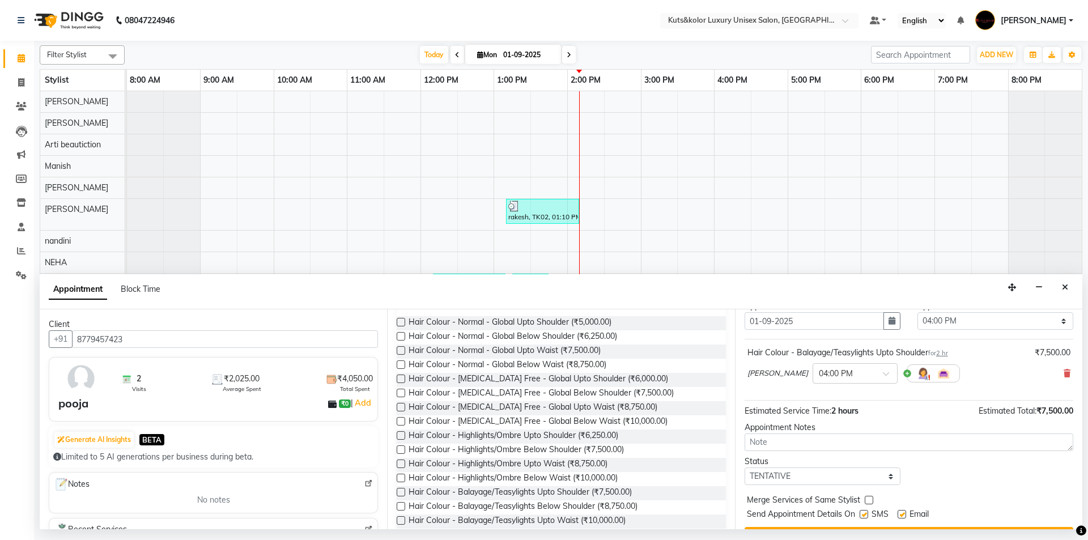
scroll to position [67, 0]
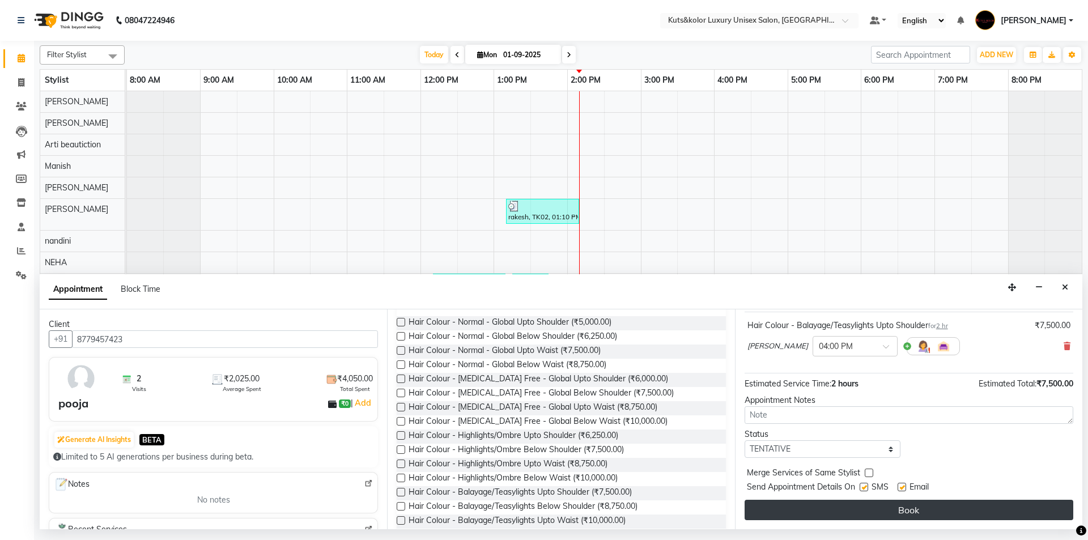
click at [819, 506] on button "Book" at bounding box center [908, 510] width 329 height 20
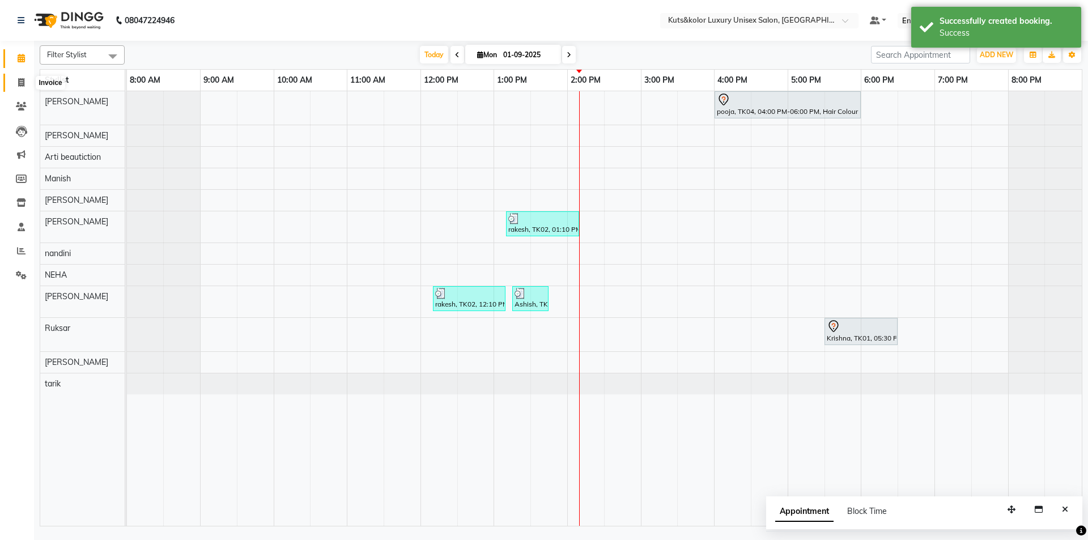
click at [23, 86] on icon at bounding box center [21, 82] width 6 height 8
select select "service"
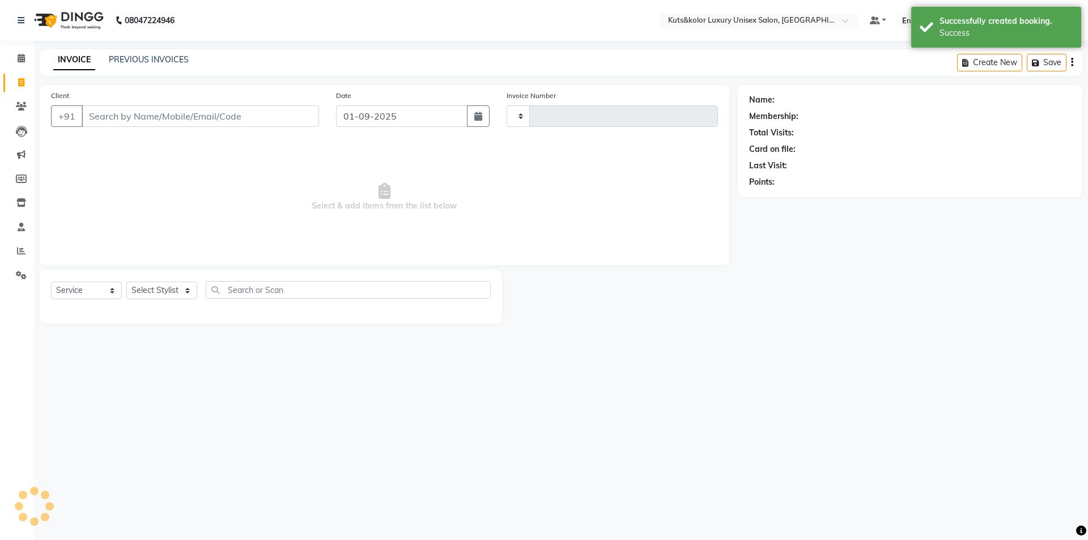
type input "1610"
select select "7374"
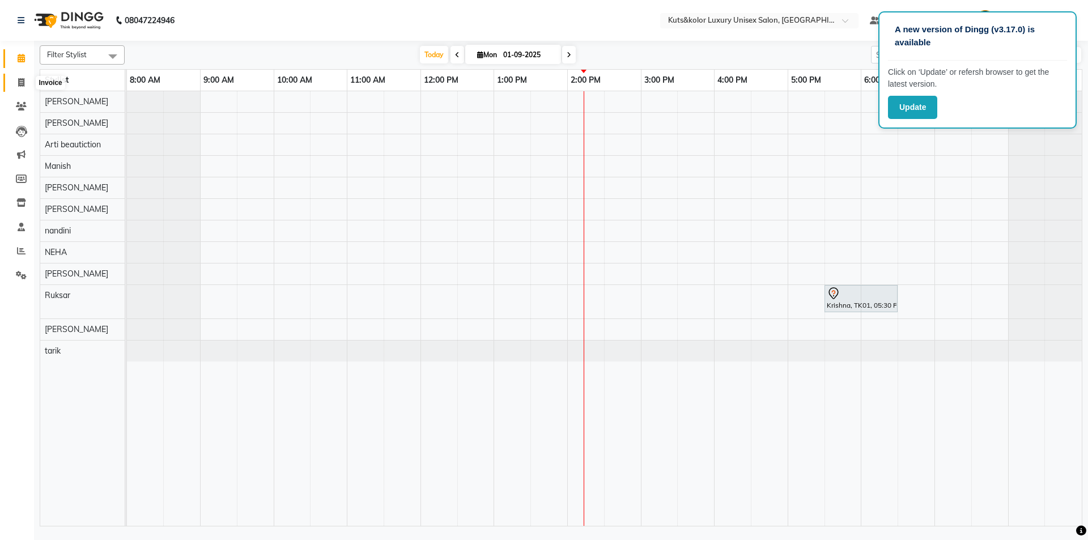
click at [23, 86] on icon at bounding box center [21, 82] width 6 height 8
select select "7374"
select select "service"
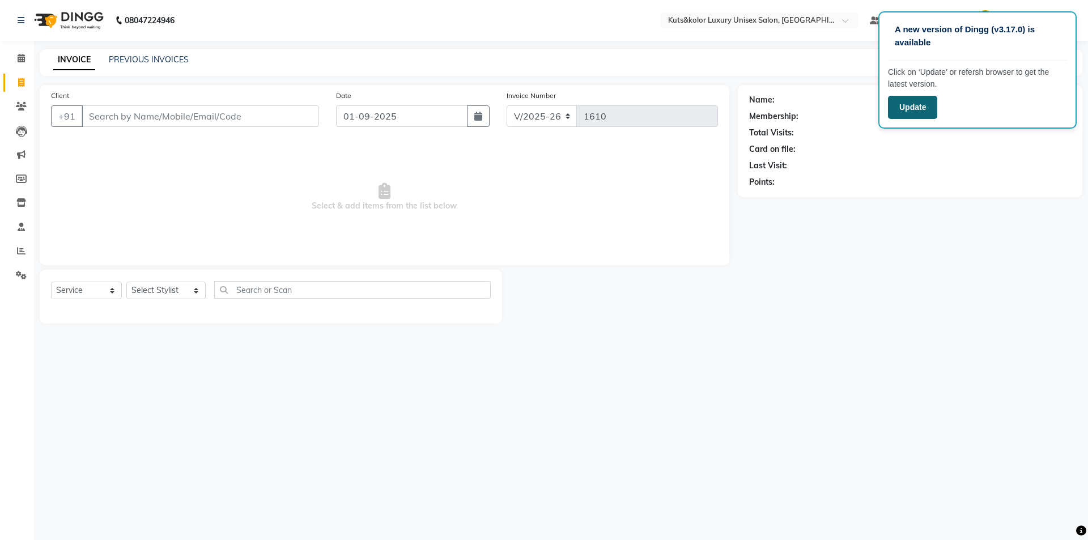
click at [897, 101] on button "Update" at bounding box center [912, 107] width 49 height 23
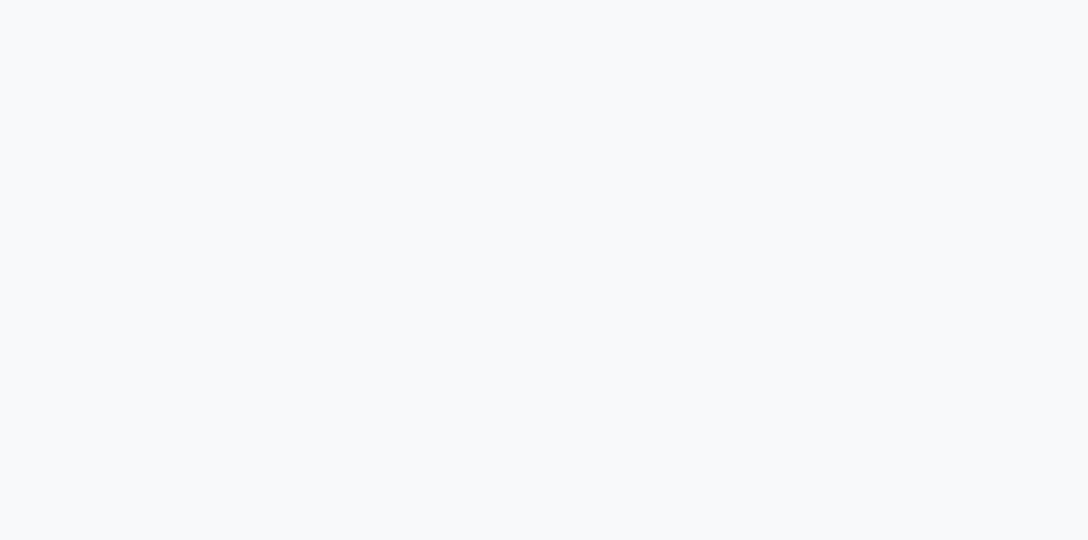
select select "7374"
select select "service"
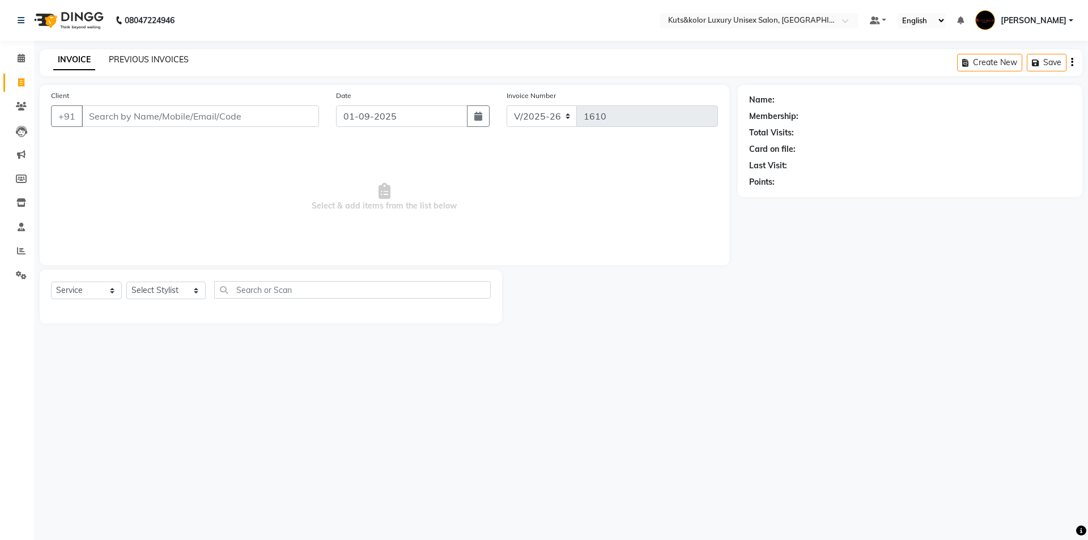
click at [133, 56] on link "PREVIOUS INVOICES" at bounding box center [149, 59] width 80 height 10
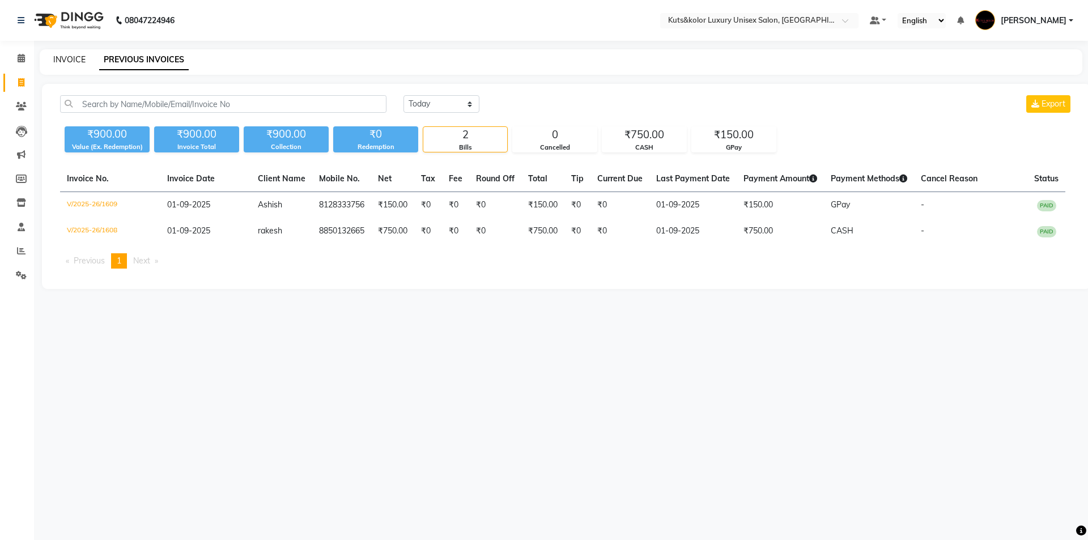
click at [68, 55] on link "INVOICE" at bounding box center [69, 59] width 32 height 10
select select "7374"
select select "service"
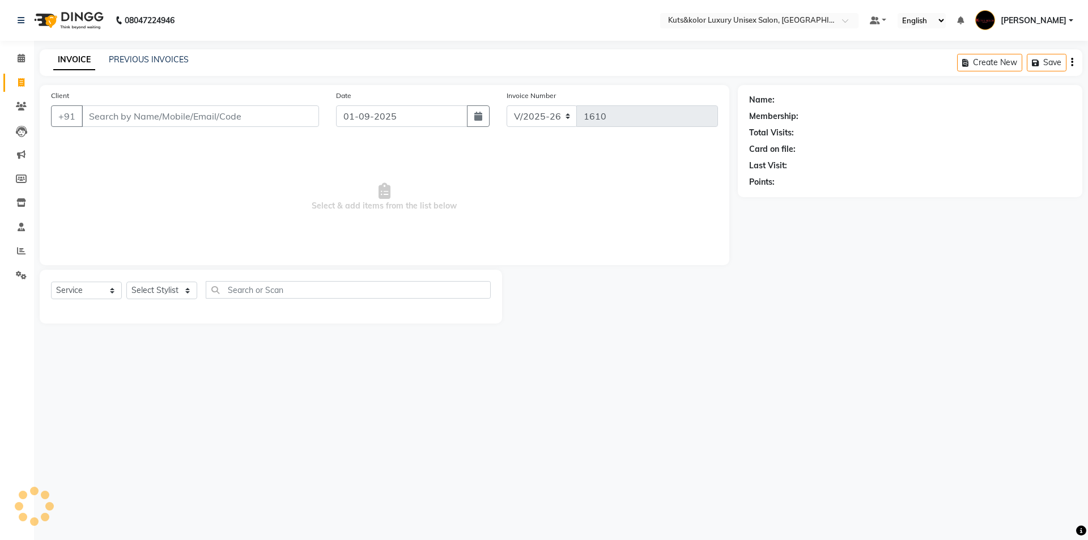
click at [183, 114] on input "Client" at bounding box center [200, 116] width 237 height 22
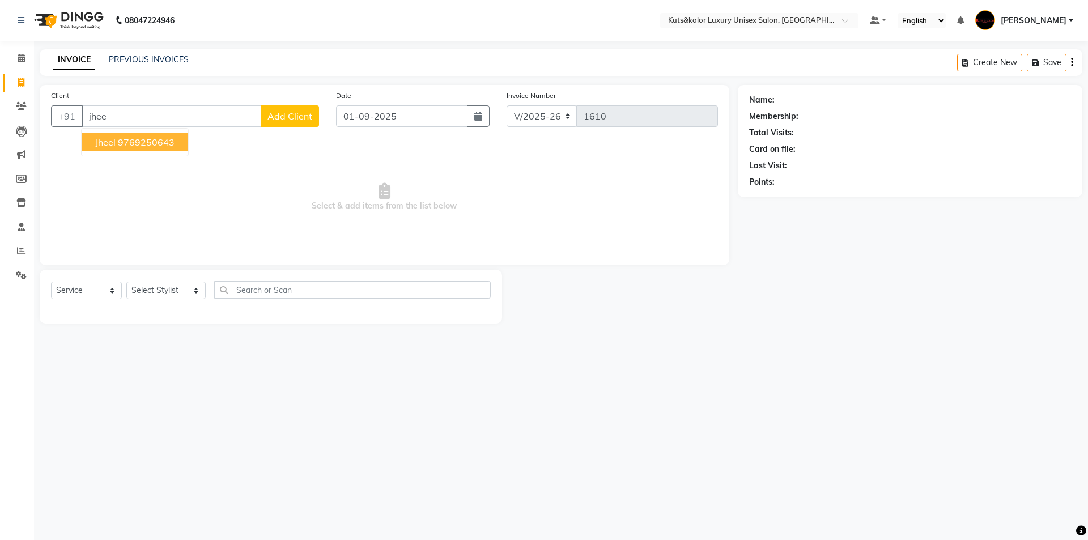
click at [159, 139] on ngb-highlight "9769250643" at bounding box center [146, 142] width 57 height 11
type input "9769250643"
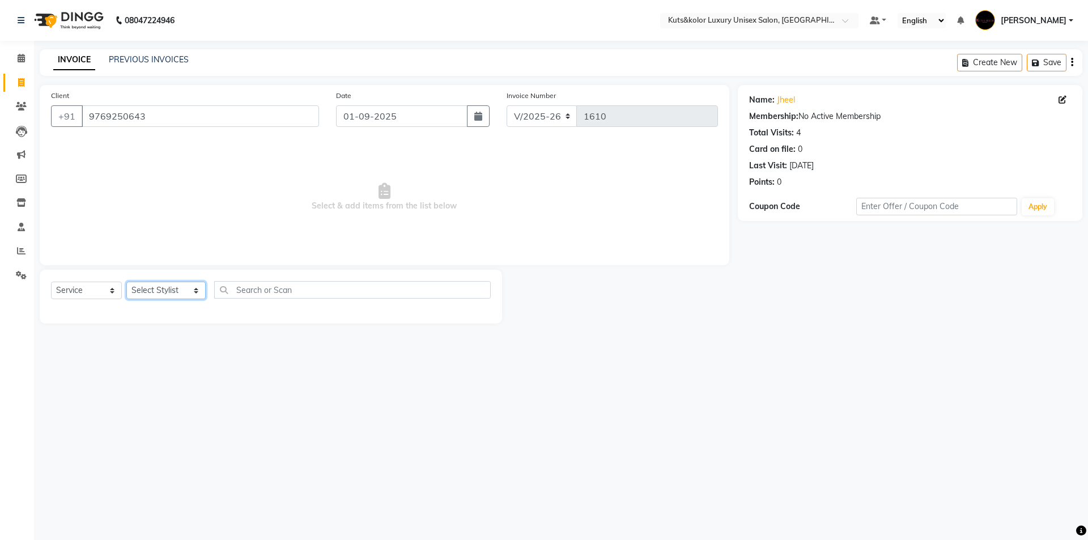
click at [177, 288] on select "Select Stylist aman [PERSON_NAME] beautiction [PERSON_NAME] [PERSON_NAME] (nail…" at bounding box center [165, 291] width 79 height 18
select select "67688"
click at [126, 282] on select "Select Stylist aman [PERSON_NAME] beautiction [PERSON_NAME] [PERSON_NAME] (nail…" at bounding box center [165, 291] width 79 height 18
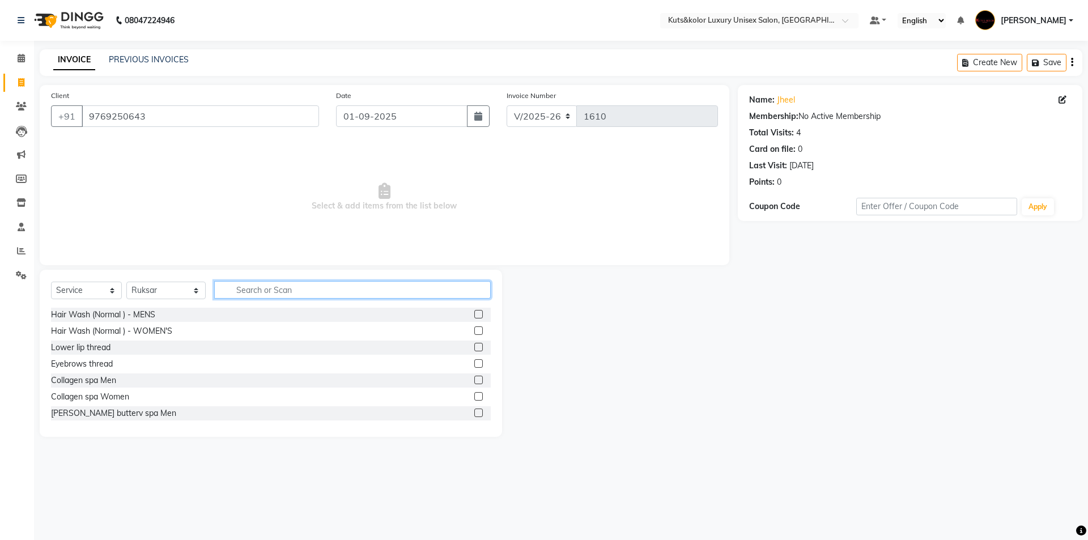
click at [286, 291] on input "text" at bounding box center [352, 290] width 276 height 18
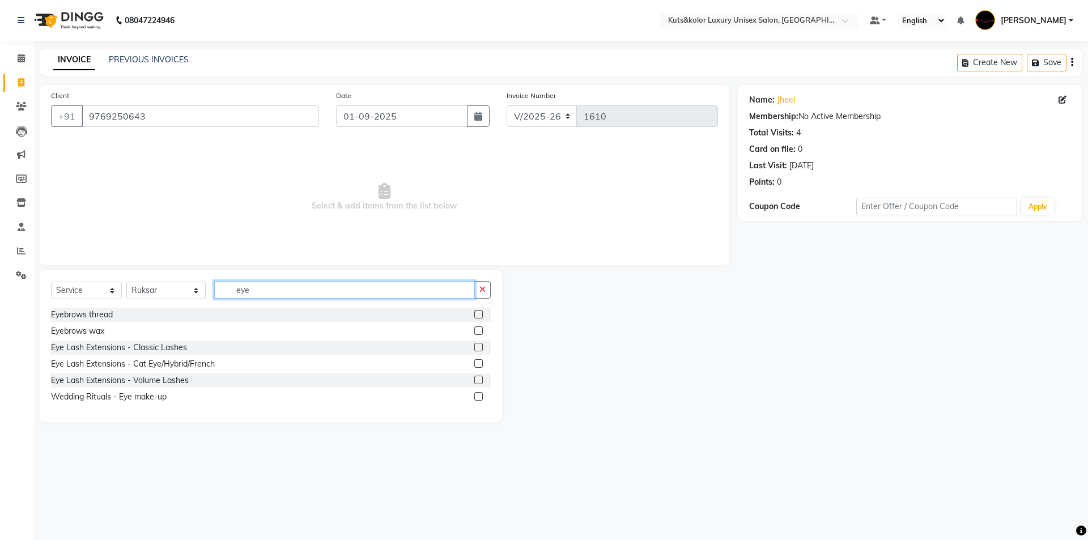
type input "eye"
click at [480, 316] on label at bounding box center [478, 314] width 8 height 8
click at [480, 316] on input "checkbox" at bounding box center [477, 314] width 7 height 7
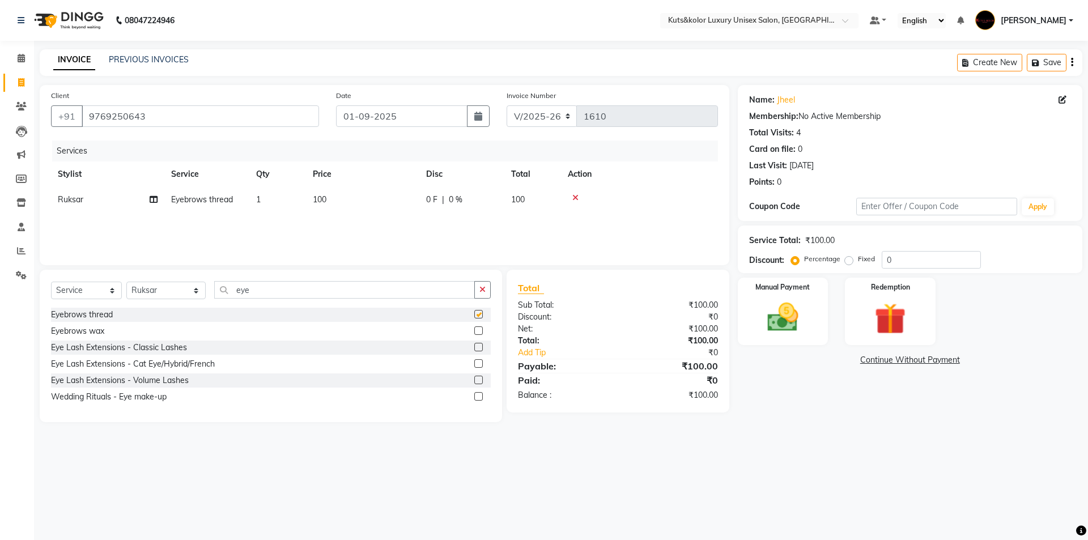
checkbox input "false"
click at [804, 331] on img at bounding box center [782, 317] width 53 height 37
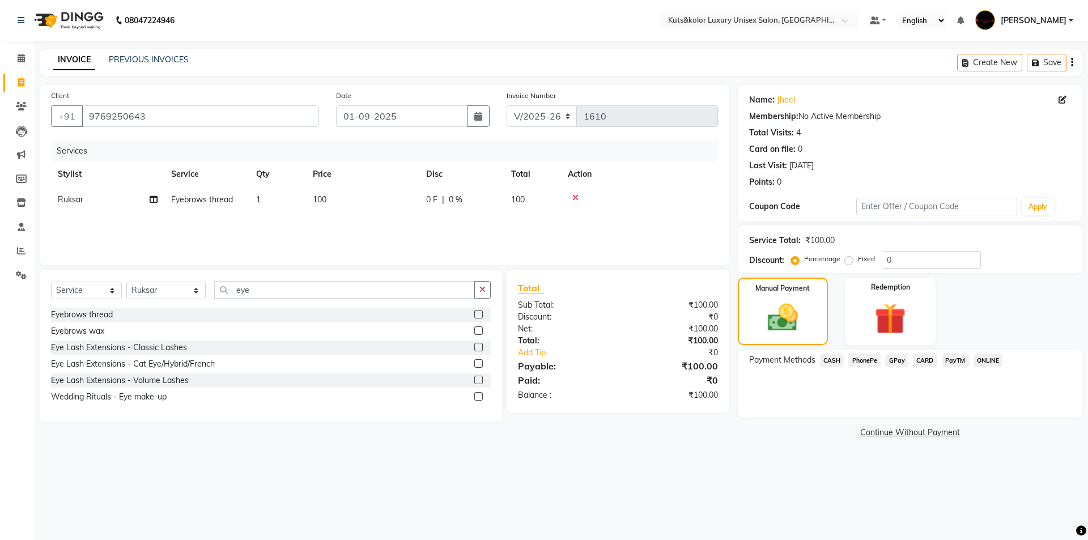
click at [838, 359] on span "CASH" at bounding box center [832, 360] width 24 height 13
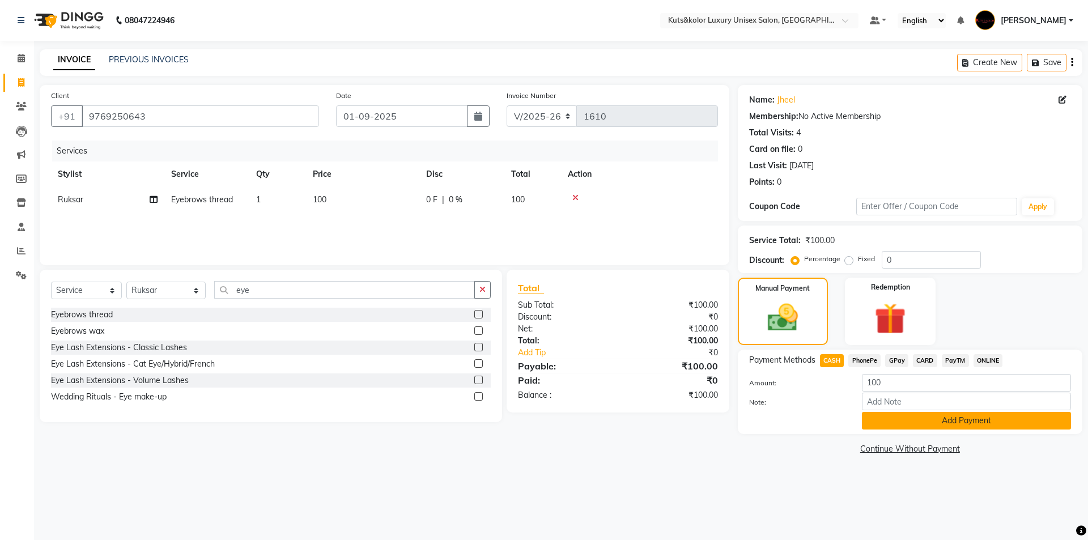
click at [884, 424] on button "Add Payment" at bounding box center [966, 421] width 209 height 18
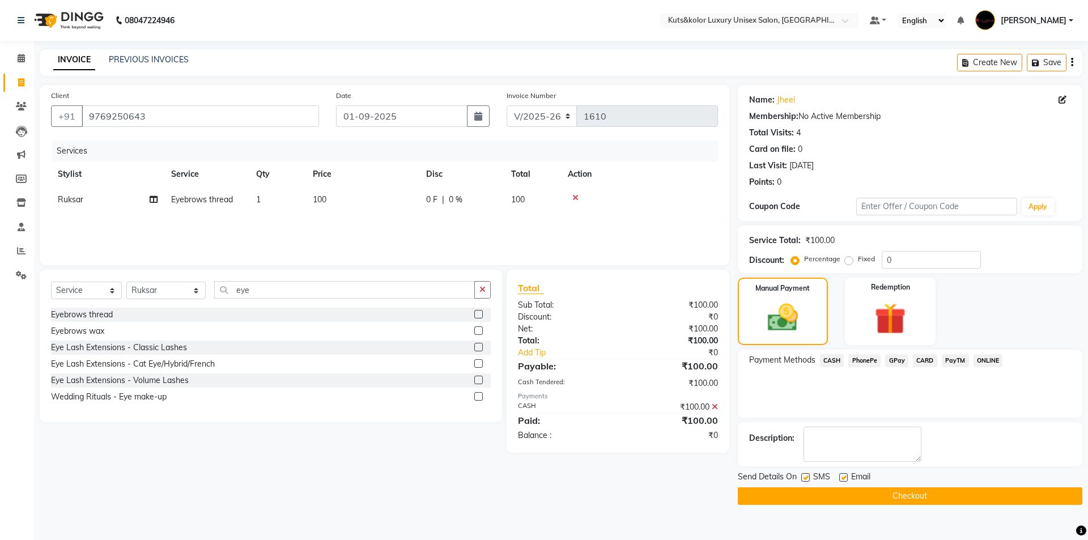
click at [809, 472] on div "SMS" at bounding box center [820, 478] width 38 height 14
click at [807, 476] on label at bounding box center [805, 477] width 8 height 8
click at [807, 476] on input "checkbox" at bounding box center [804, 477] width 7 height 7
checkbox input "false"
click at [805, 489] on button "Checkout" at bounding box center [910, 496] width 344 height 18
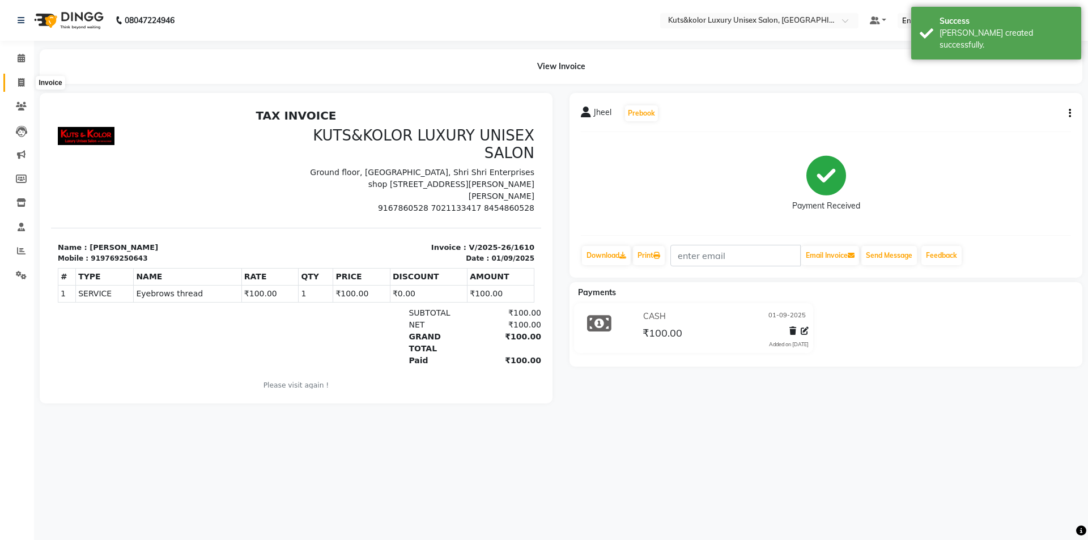
click at [22, 86] on span at bounding box center [21, 82] width 20 height 13
select select "7374"
select select "service"
